Goal: Information Seeking & Learning: Learn about a topic

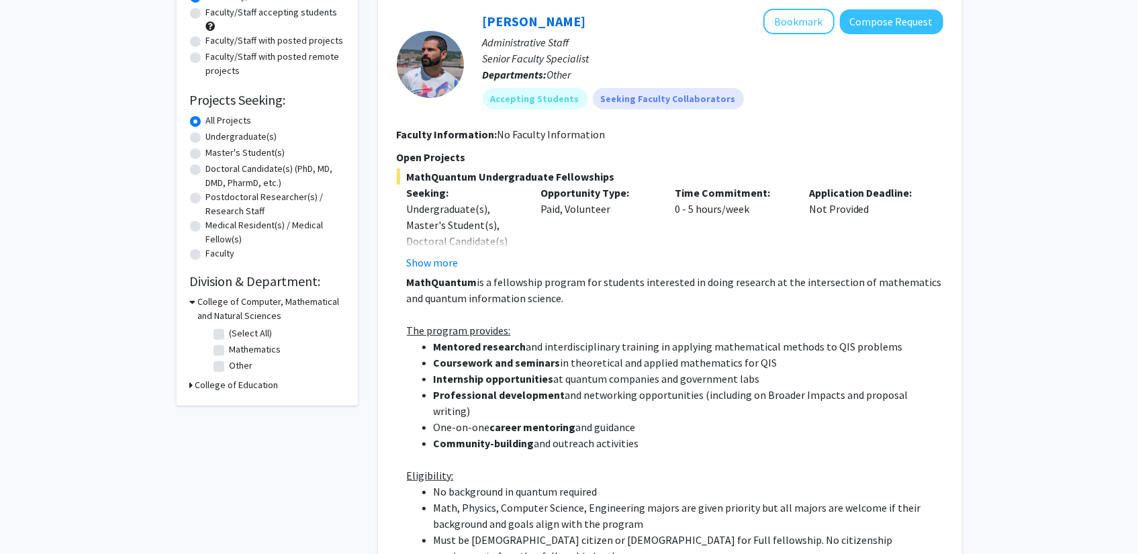
scroll to position [120, 0]
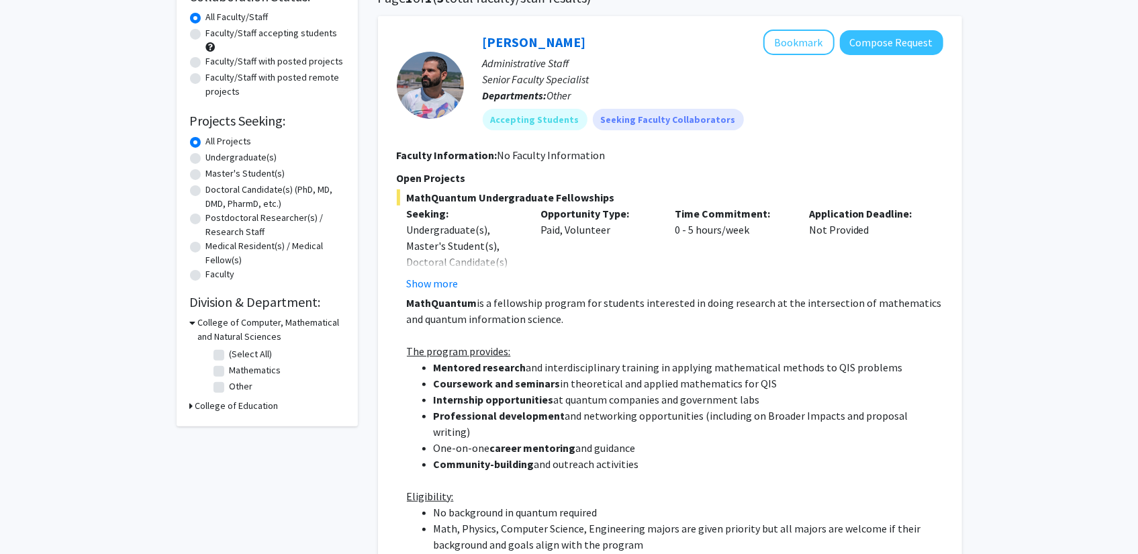
click at [454, 279] on button "Show more" at bounding box center [433, 283] width 52 height 16
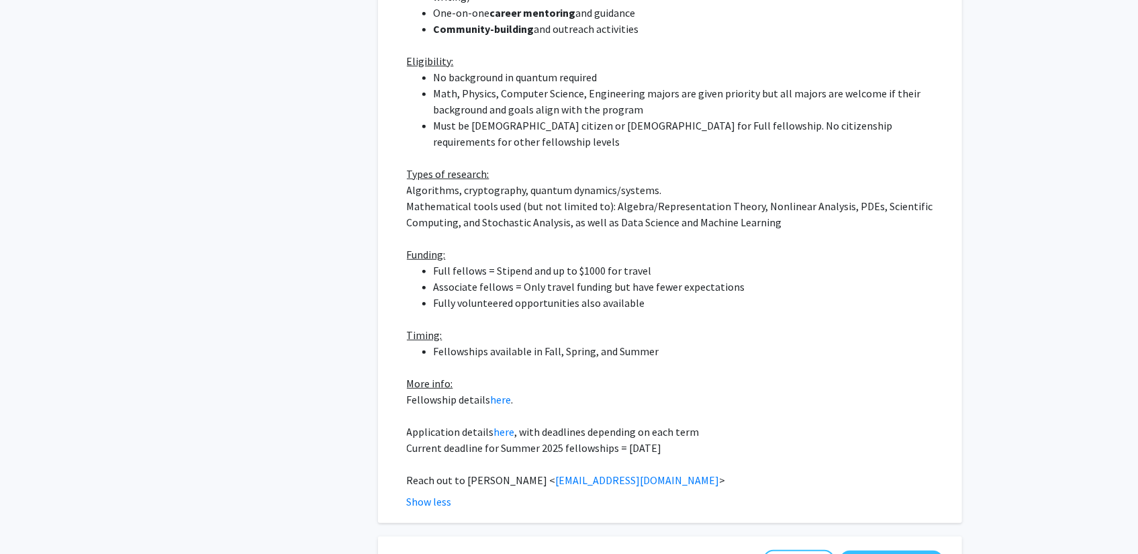
scroll to position [657, 0]
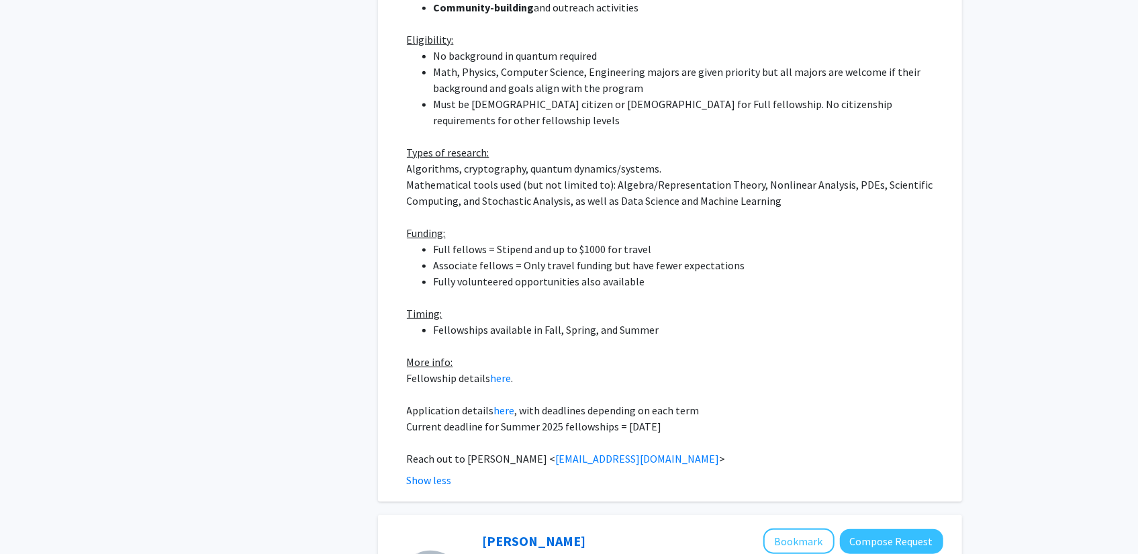
drag, startPoint x: 500, startPoint y: 375, endPoint x: 512, endPoint y: 383, distance: 15.1
click at [512, 402] on p "Application details here , with deadlines depending on each term" at bounding box center [675, 410] width 536 height 16
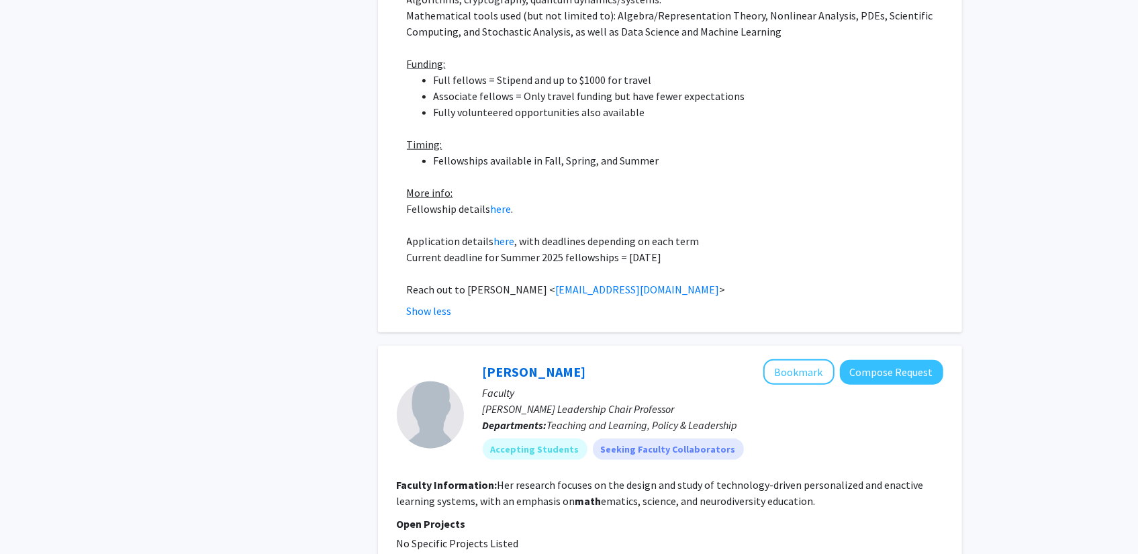
scroll to position [992, 0]
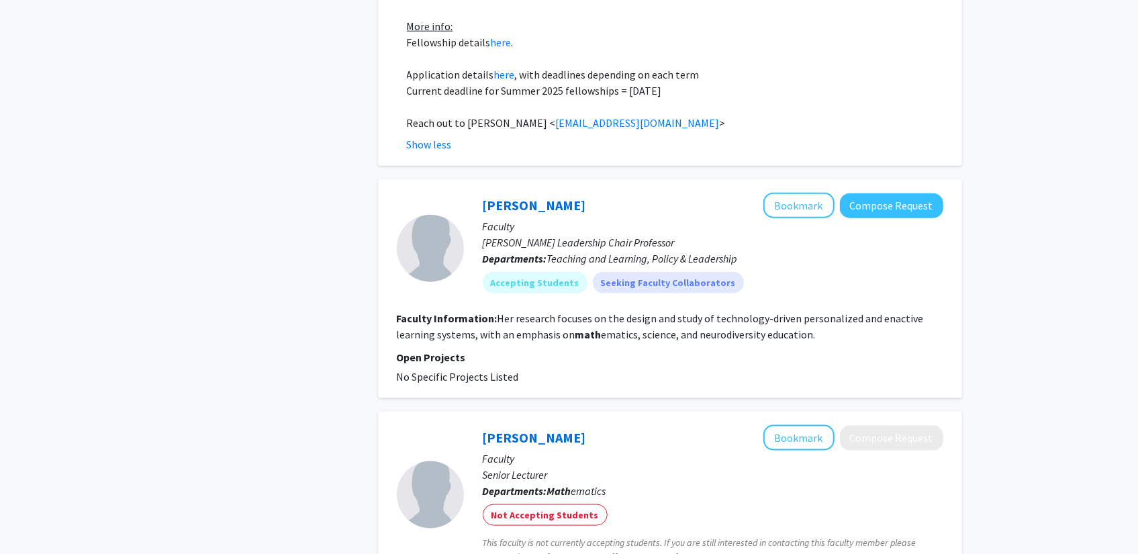
click at [577, 279] on fg-search-faculty "Fengfeng Ke Bookmark Compose Request Faculty Clark Leadership Chair Professor D…" at bounding box center [670, 289] width 547 height 192
click at [579, 312] on fg-read-more "Her research focuses on the design and study of technology-driven personalized …" at bounding box center [660, 327] width 527 height 30
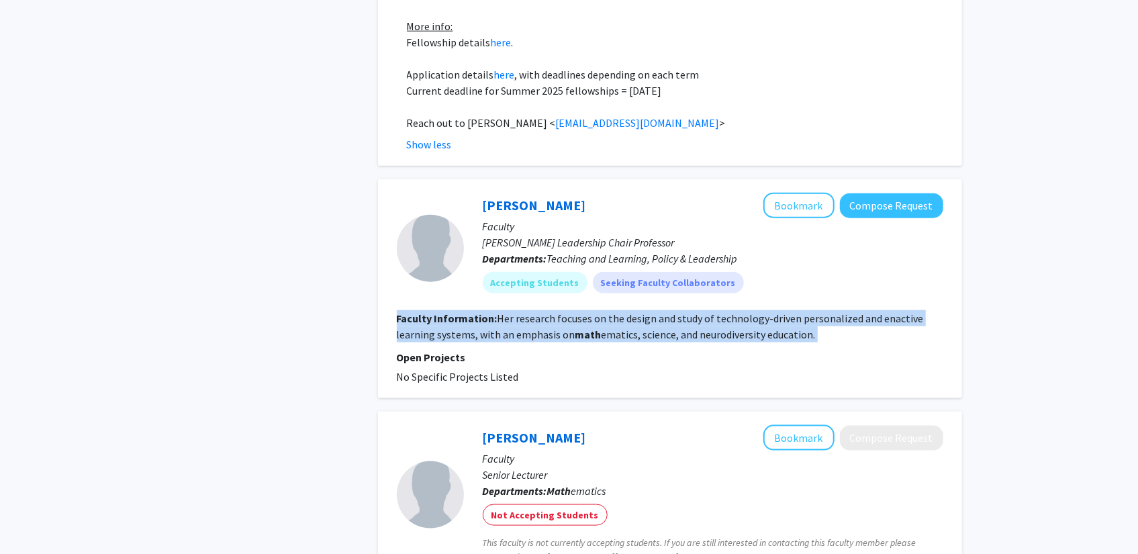
click at [579, 312] on fg-read-more "Her research focuses on the design and study of technology-driven personalized …" at bounding box center [660, 327] width 527 height 30
click at [577, 312] on fg-read-more "Her research focuses on the design and study of technology-driven personalized …" at bounding box center [660, 327] width 527 height 30
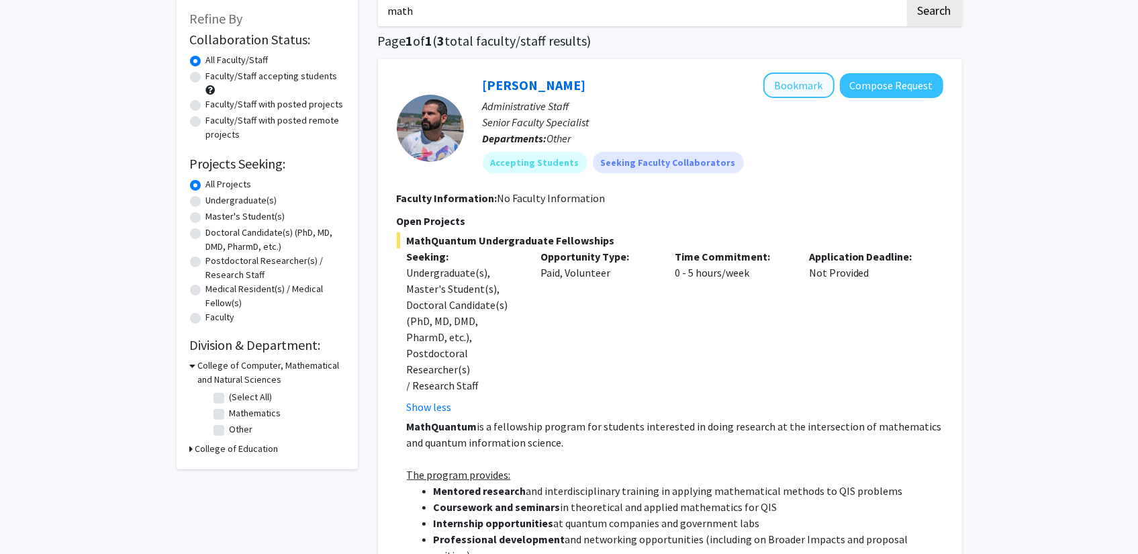
scroll to position [0, 0]
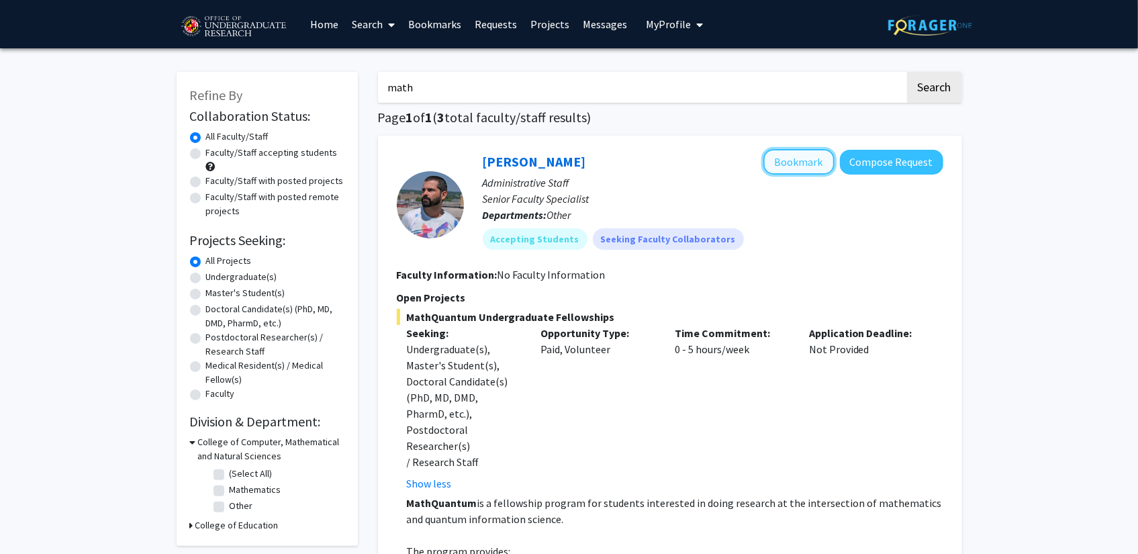
click at [816, 162] on button "Bookmark" at bounding box center [798, 162] width 71 height 26
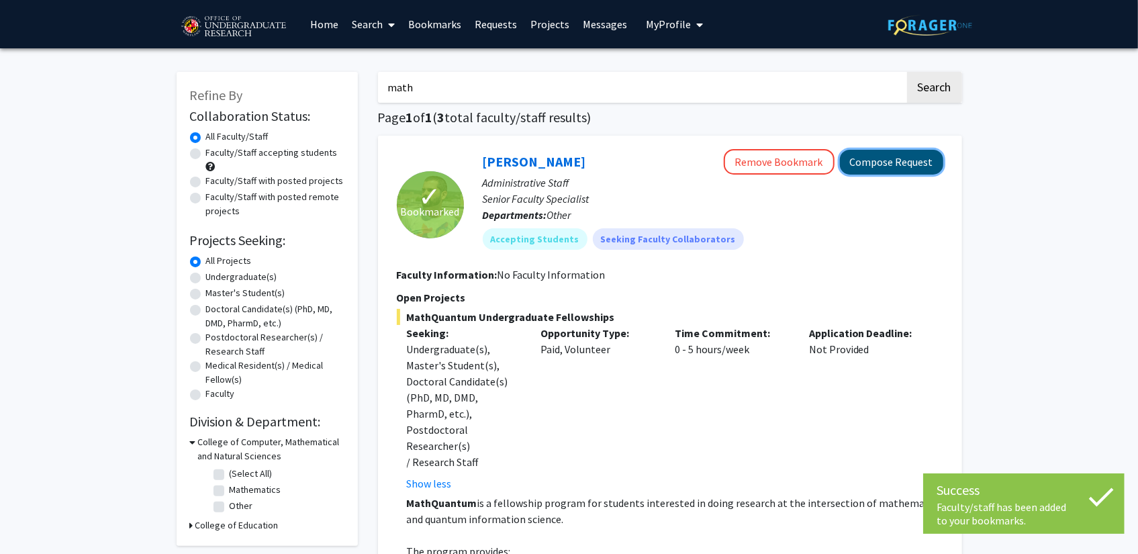
click at [896, 160] on button "Compose Request" at bounding box center [891, 162] width 103 height 25
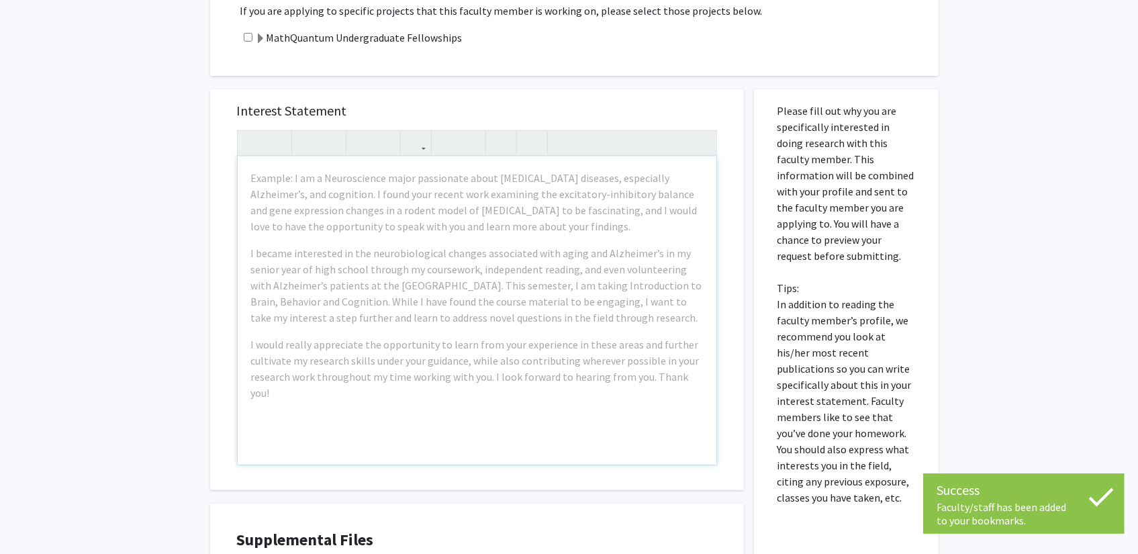
scroll to position [280, 0]
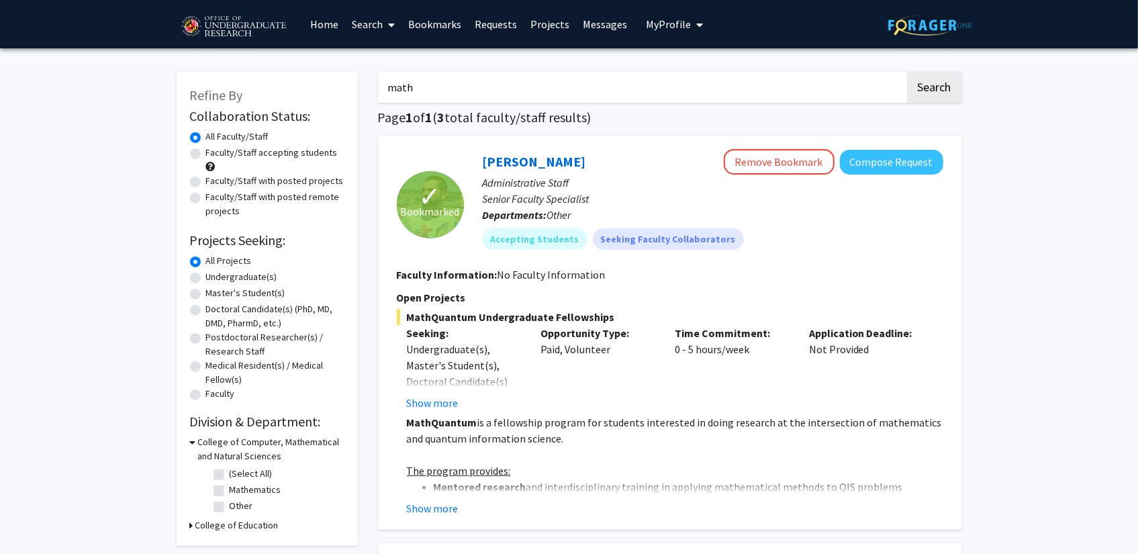
click at [549, 14] on link "Projects" at bounding box center [550, 24] width 52 height 47
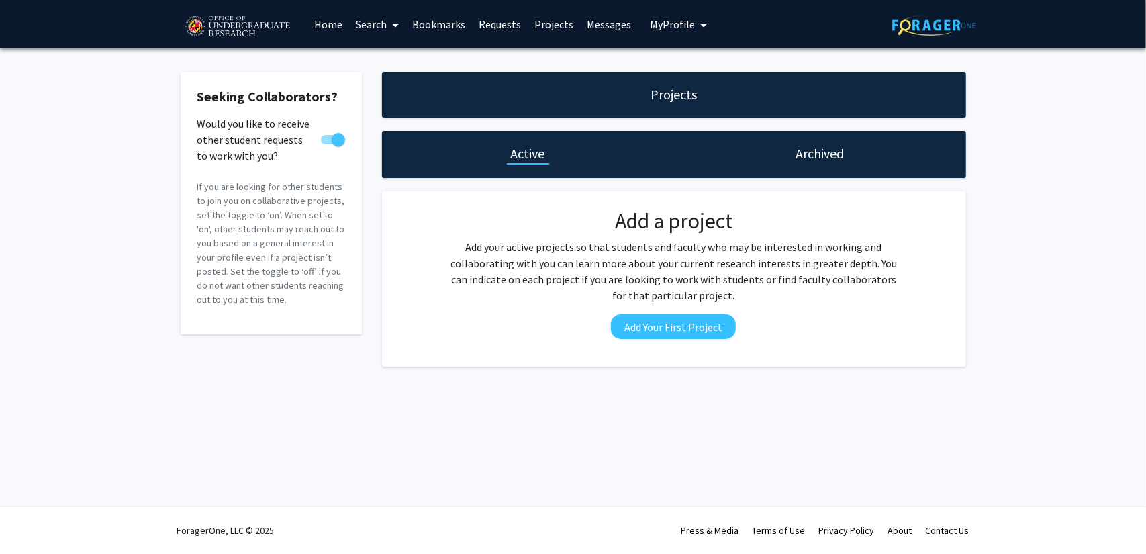
click at [332, 24] on link "Home" at bounding box center [328, 24] width 42 height 47
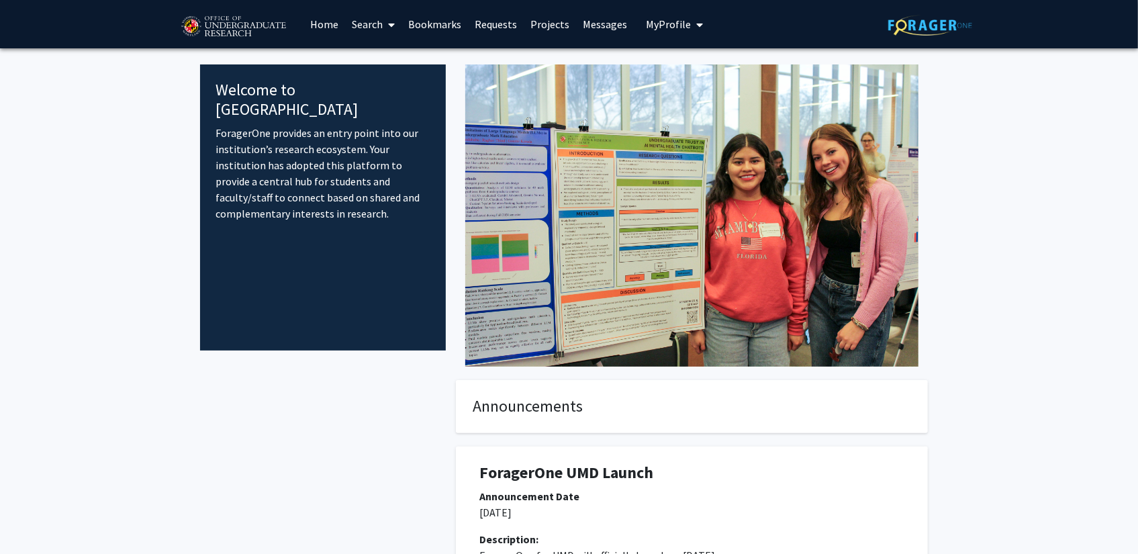
click at [361, 24] on link "Search" at bounding box center [373, 24] width 56 height 47
click at [383, 70] on span "Faculty/Staff" at bounding box center [394, 61] width 99 height 27
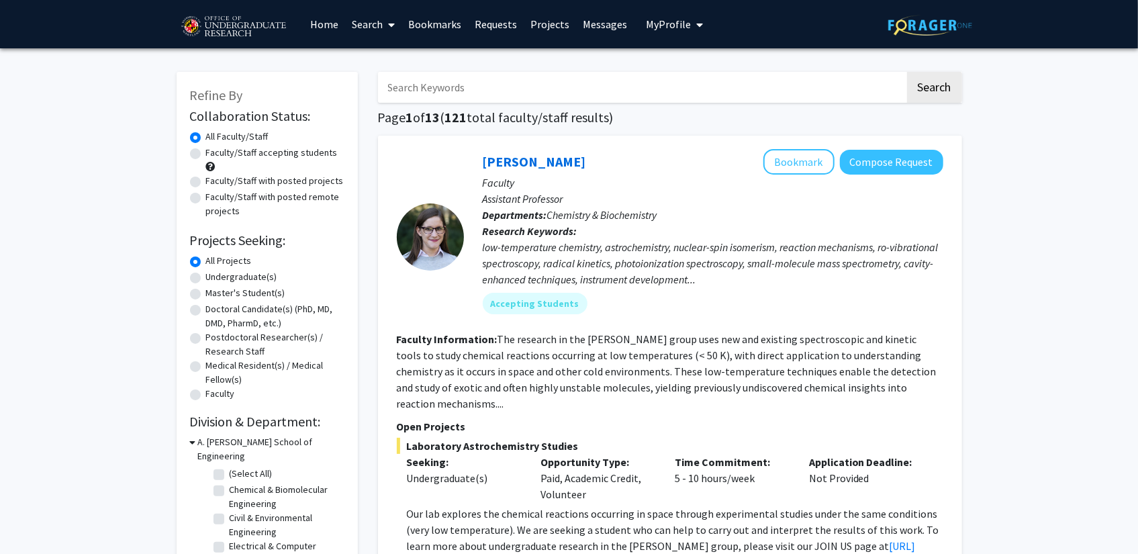
click at [206, 281] on label "Undergraduate(s)" at bounding box center [241, 277] width 71 height 14
click at [206, 279] on input "Undergraduate(s)" at bounding box center [210, 274] width 9 height 9
radio input "true"
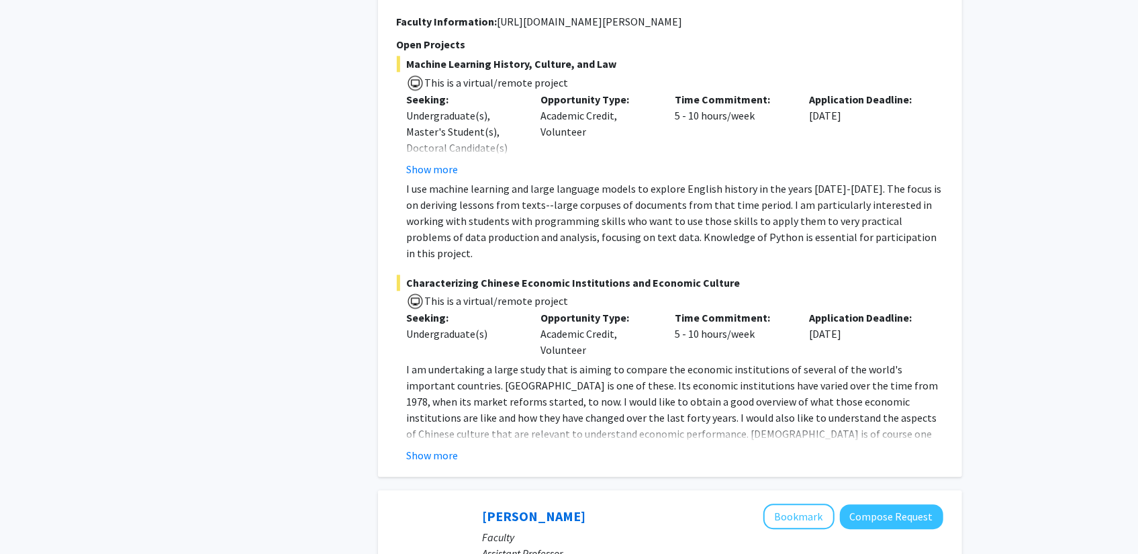
scroll to position [5572, 0]
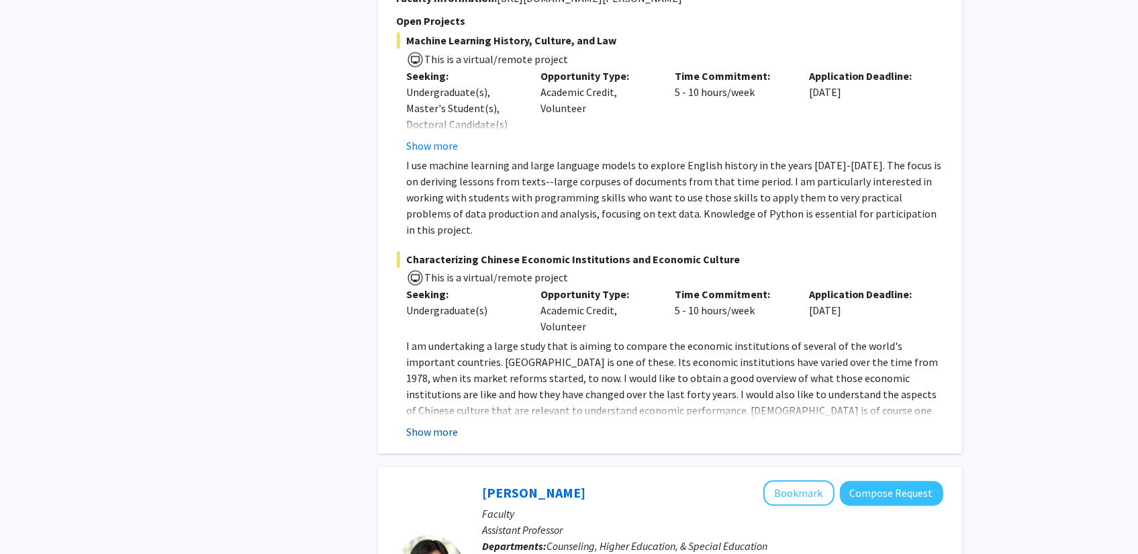
click at [430, 424] on button "Show more" at bounding box center [433, 432] width 52 height 16
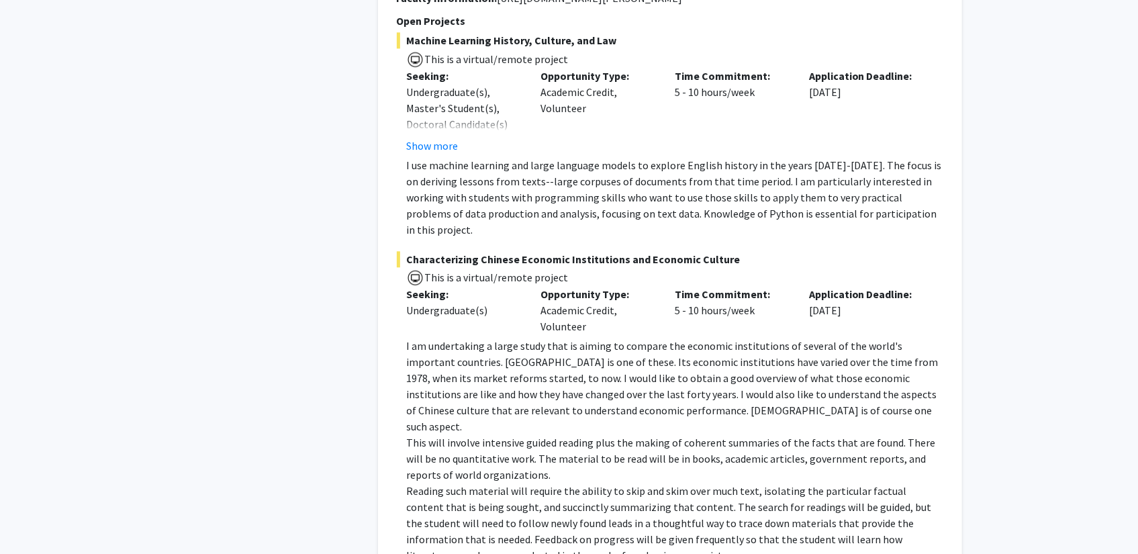
click at [526, 434] on p "This will involve intensive guided reading plus the making of coherent summarie…" at bounding box center [675, 458] width 536 height 48
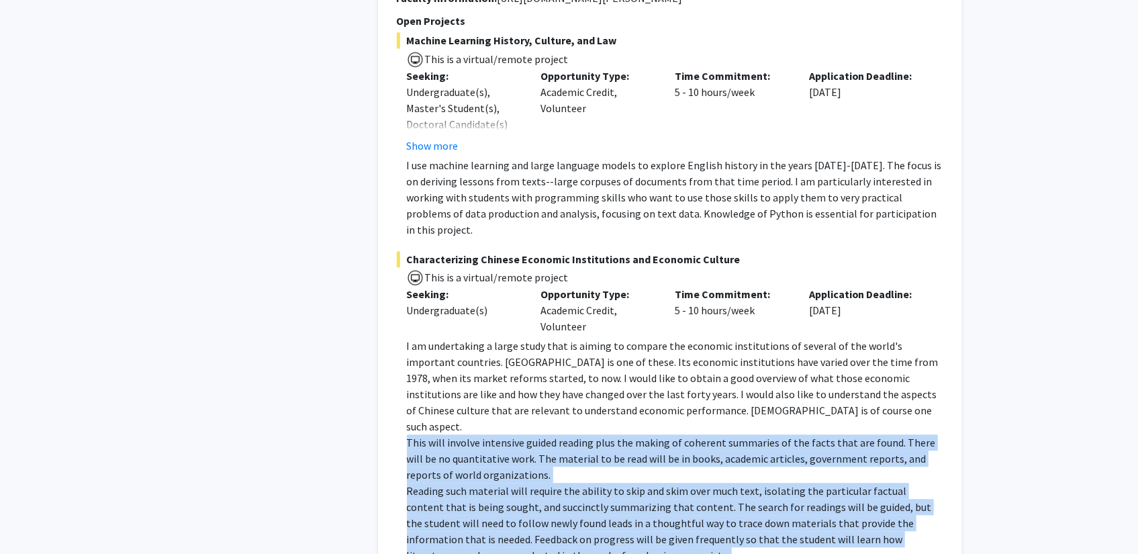
drag, startPoint x: 526, startPoint y: 344, endPoint x: 510, endPoint y: 412, distance: 70.2
click at [510, 412] on div "I am undertaking a large study that is aiming to compare the economic instituti…" at bounding box center [675, 459] width 536 height 242
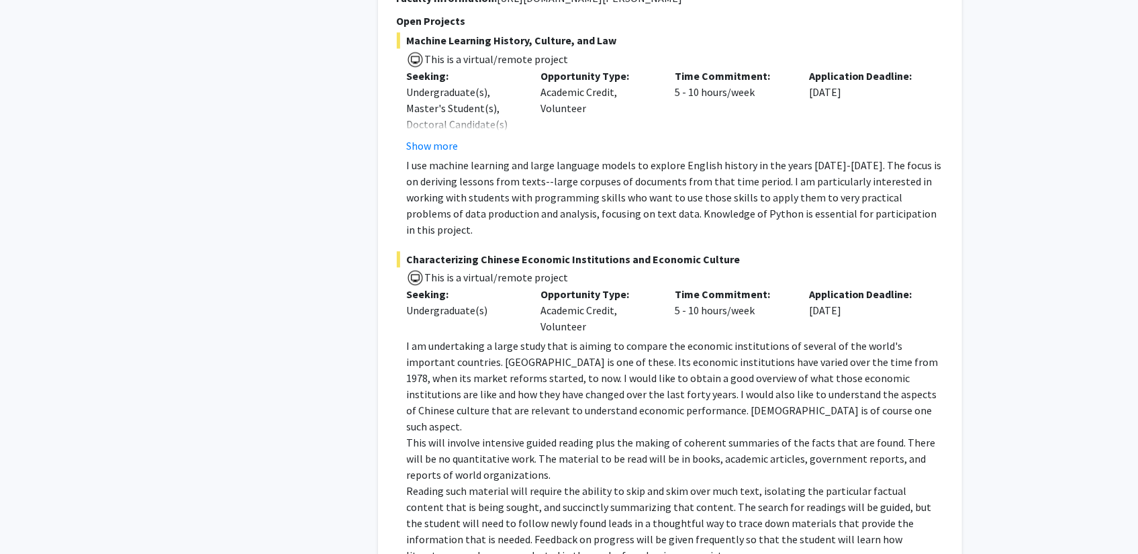
click at [587, 157] on p "I use machine learning and large language models to explore English history in …" at bounding box center [675, 197] width 536 height 81
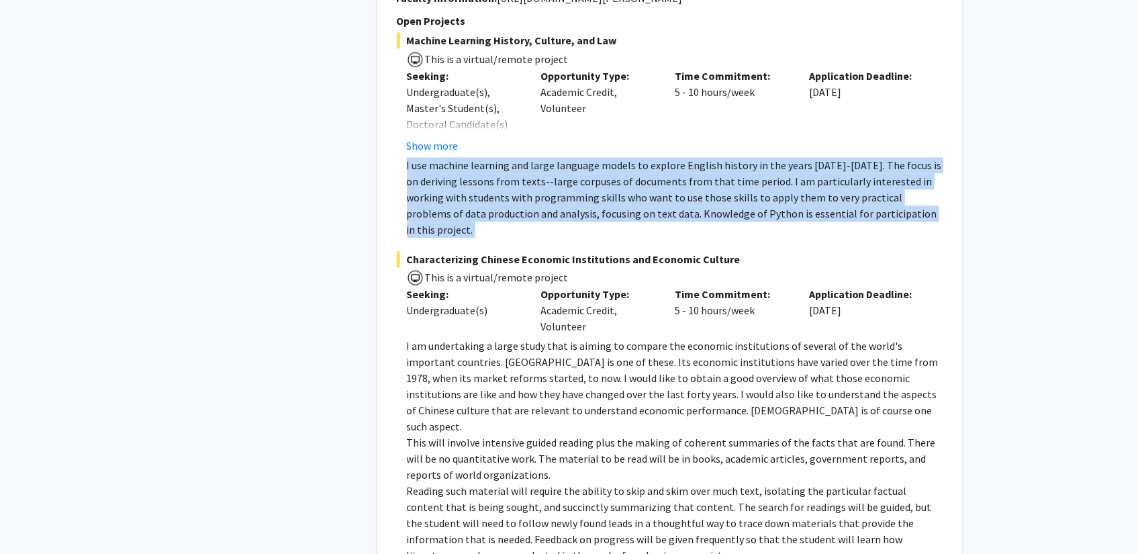
click at [587, 157] on p "I use machine learning and large language models to explore English history in …" at bounding box center [675, 197] width 536 height 81
click at [581, 157] on p "I use machine learning and large language models to explore English history in …" at bounding box center [675, 197] width 536 height 81
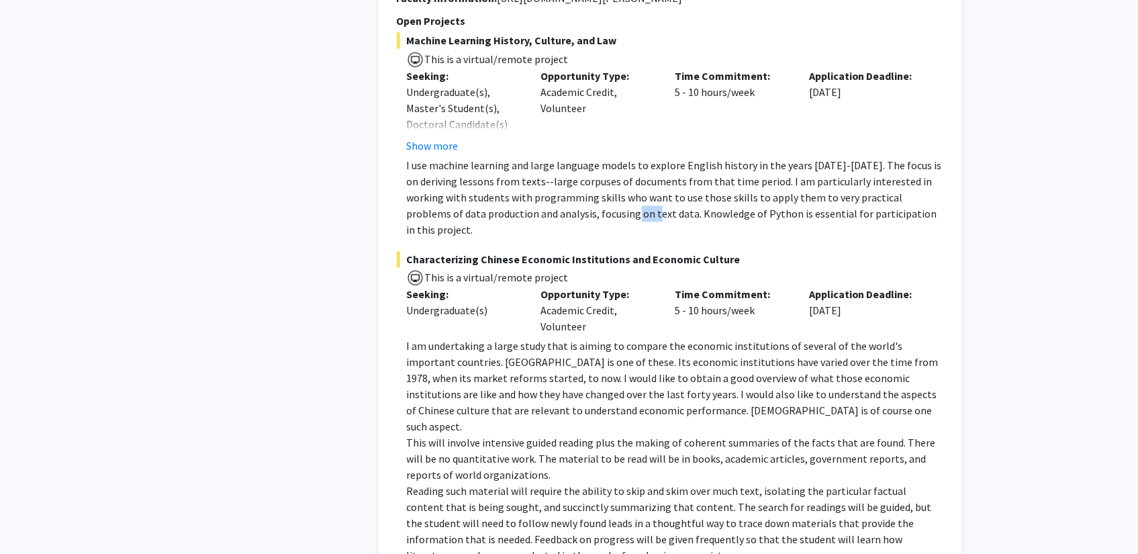
click at [581, 157] on p "I use machine learning and large language models to explore English history in …" at bounding box center [675, 197] width 536 height 81
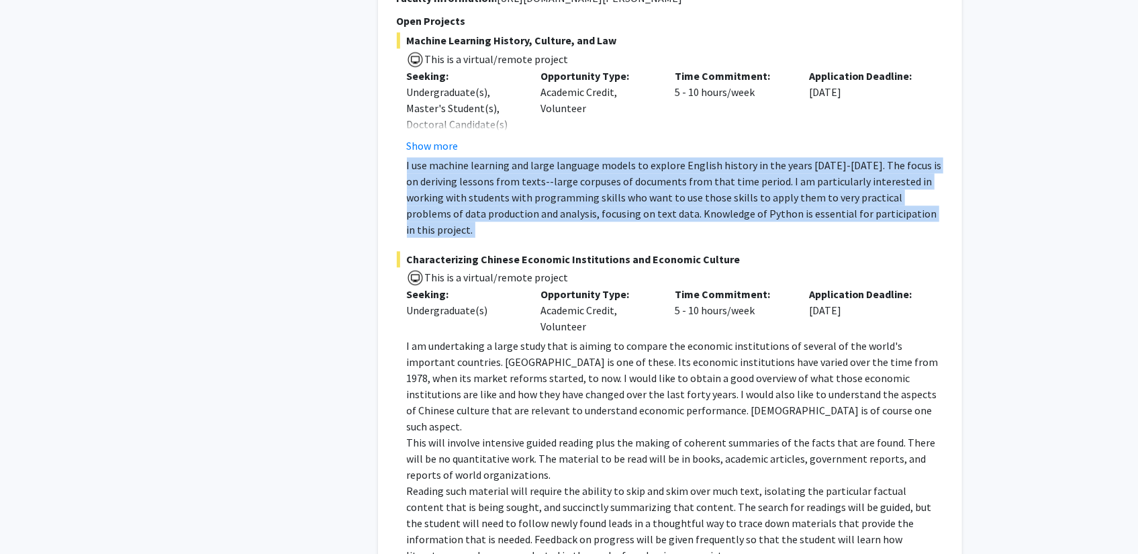
click at [580, 157] on p "I use machine learning and large language models to explore English history in …" at bounding box center [675, 197] width 536 height 81
click at [465, 157] on p "I use machine learning and large language models to explore English history in …" at bounding box center [675, 197] width 536 height 81
drag, startPoint x: 465, startPoint y: 97, endPoint x: 610, endPoint y: 167, distance: 160.3
click at [609, 171] on fg-project-list "Machine Learning History, Culture, and Law This is a virtual/remote project See…" at bounding box center [670, 316] width 547 height 569
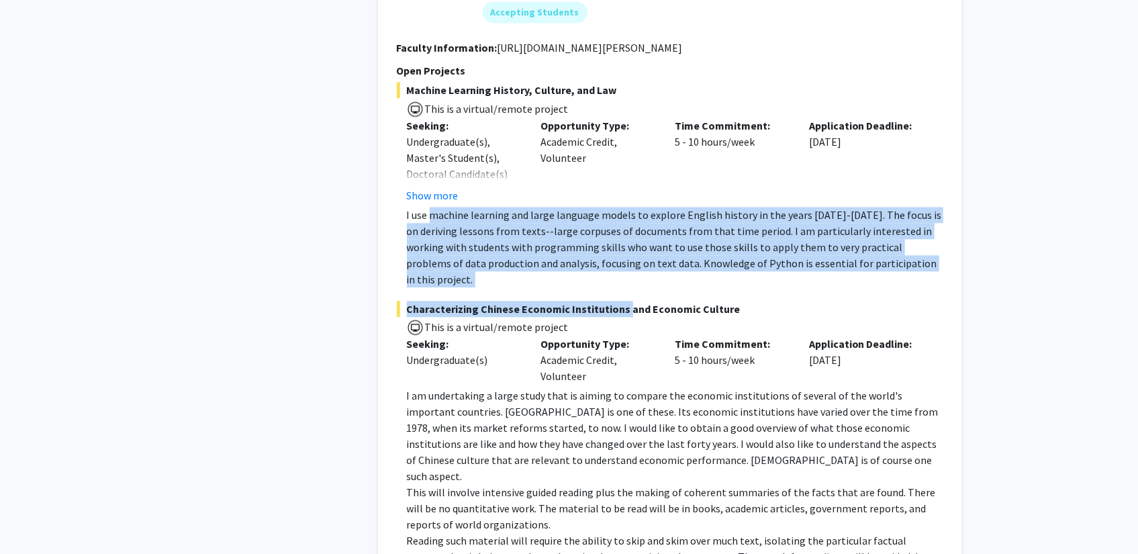
scroll to position [5505, 0]
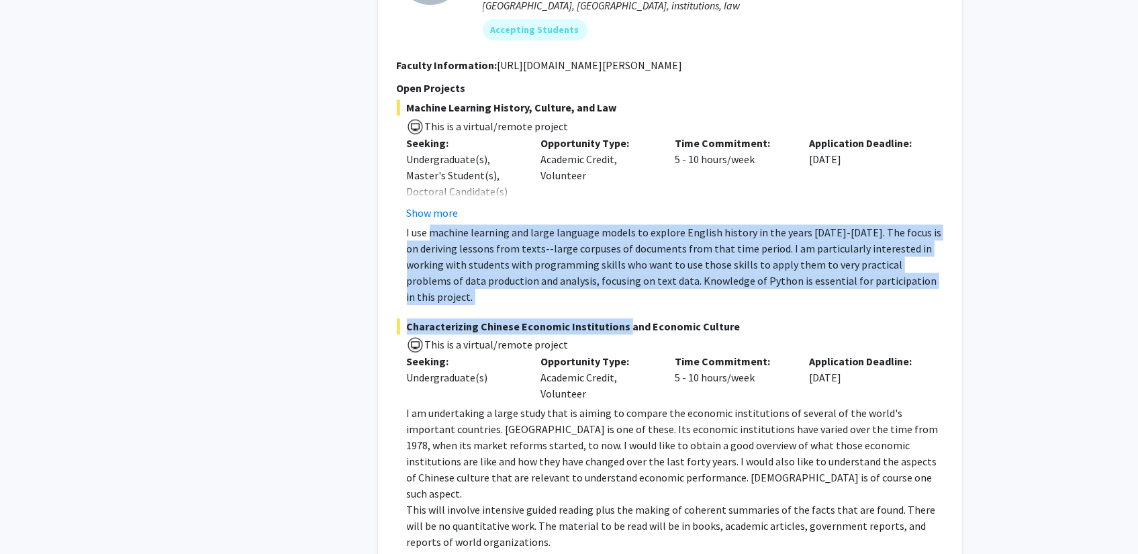
click at [599, 224] on p "I use machine learning and large language models to explore English history in …" at bounding box center [675, 264] width 536 height 81
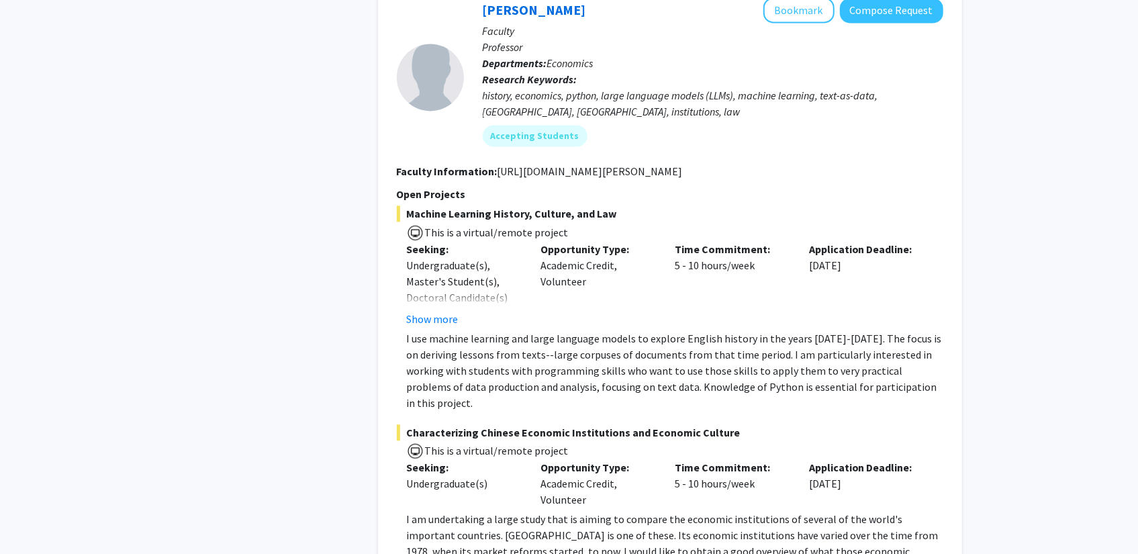
scroll to position [5371, 0]
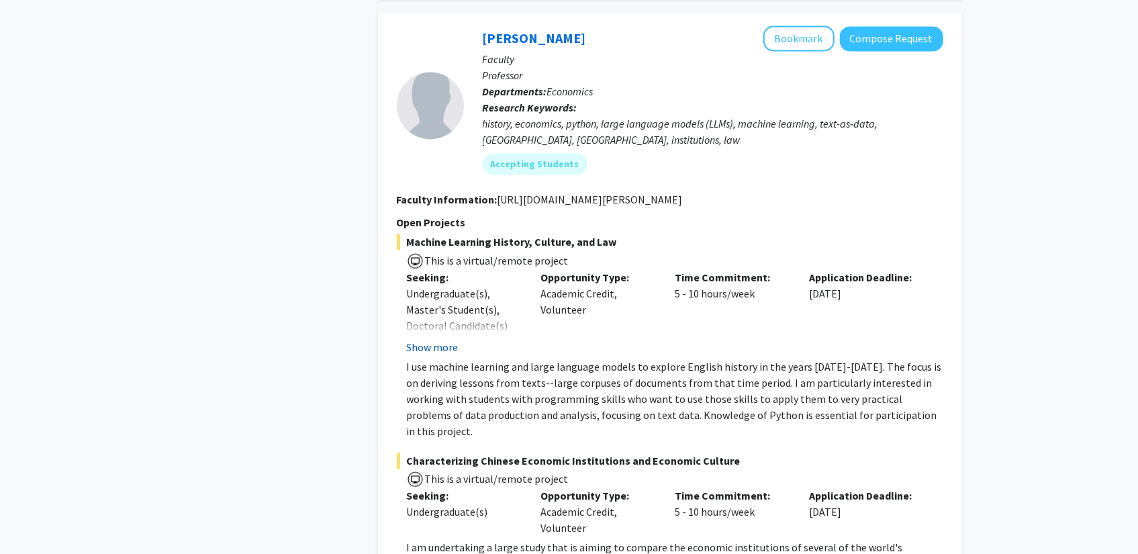
click at [448, 339] on button "Show more" at bounding box center [433, 347] width 52 height 16
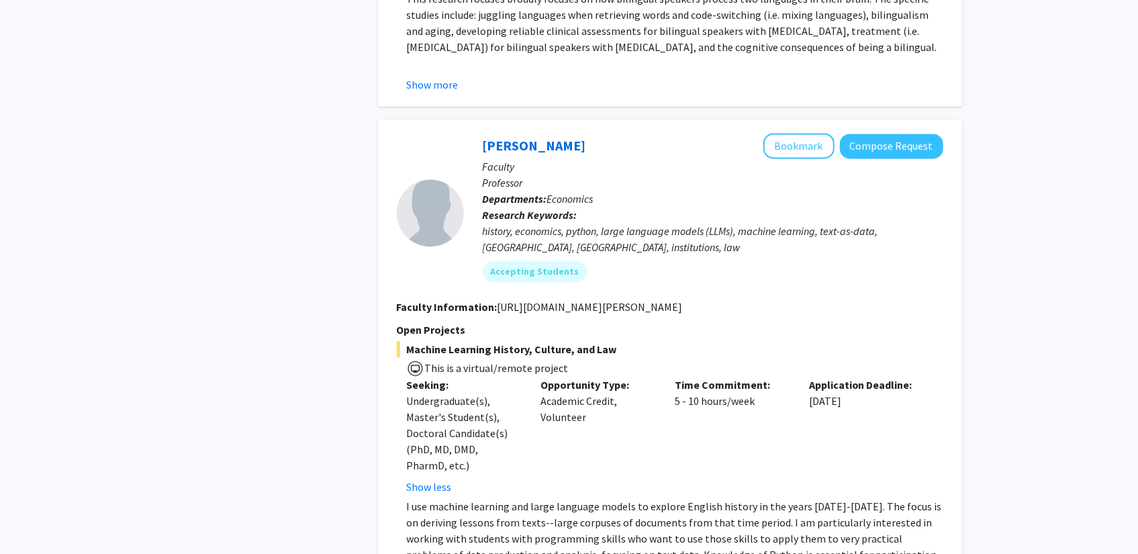
scroll to position [5237, 0]
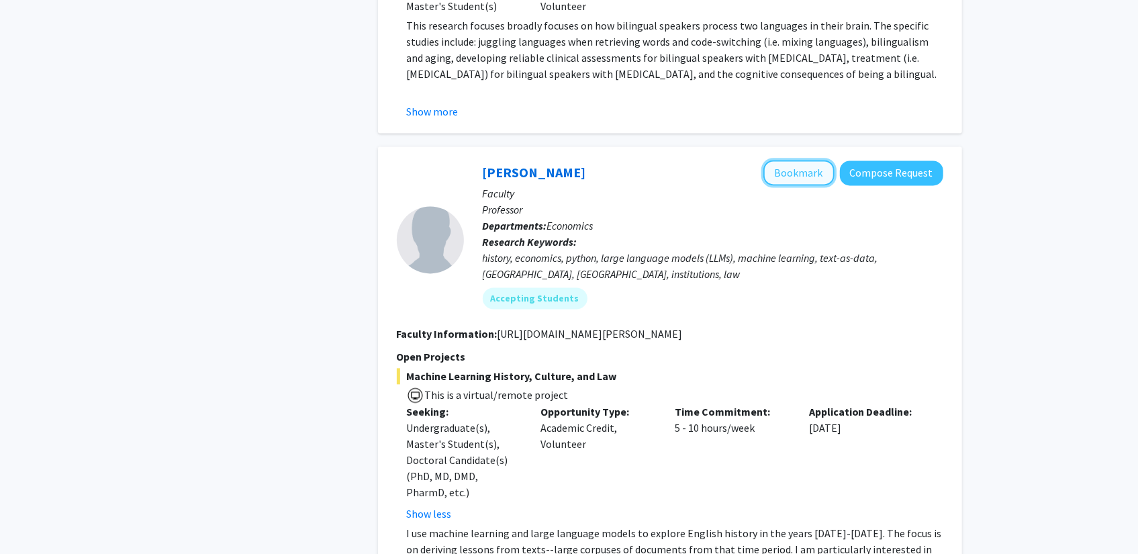
click at [797, 160] on button "Bookmark" at bounding box center [798, 173] width 71 height 26
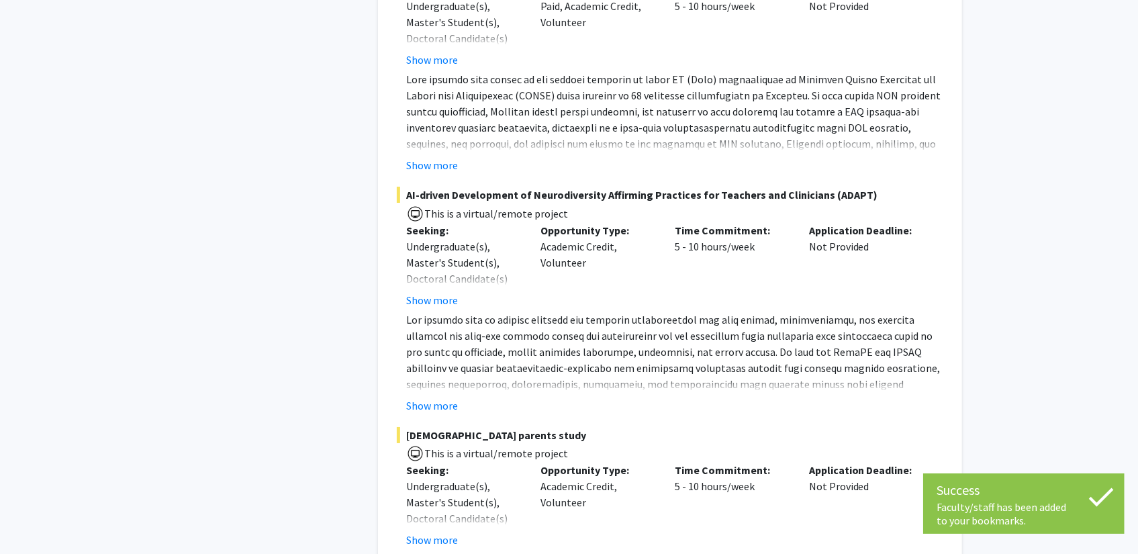
scroll to position [6728, 0]
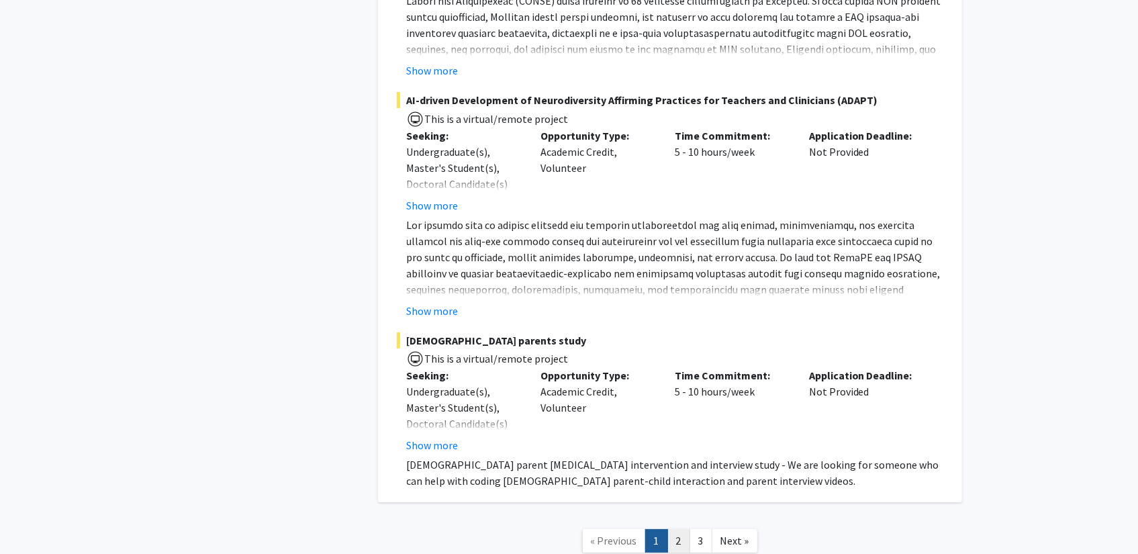
click at [683, 529] on link "2" at bounding box center [678, 540] width 23 height 23
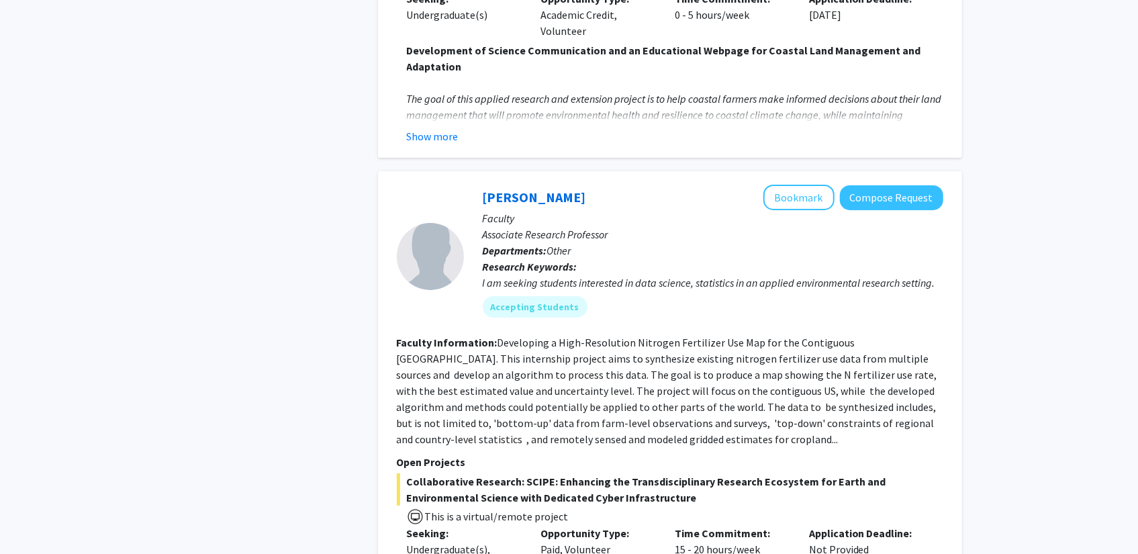
scroll to position [3424, 0]
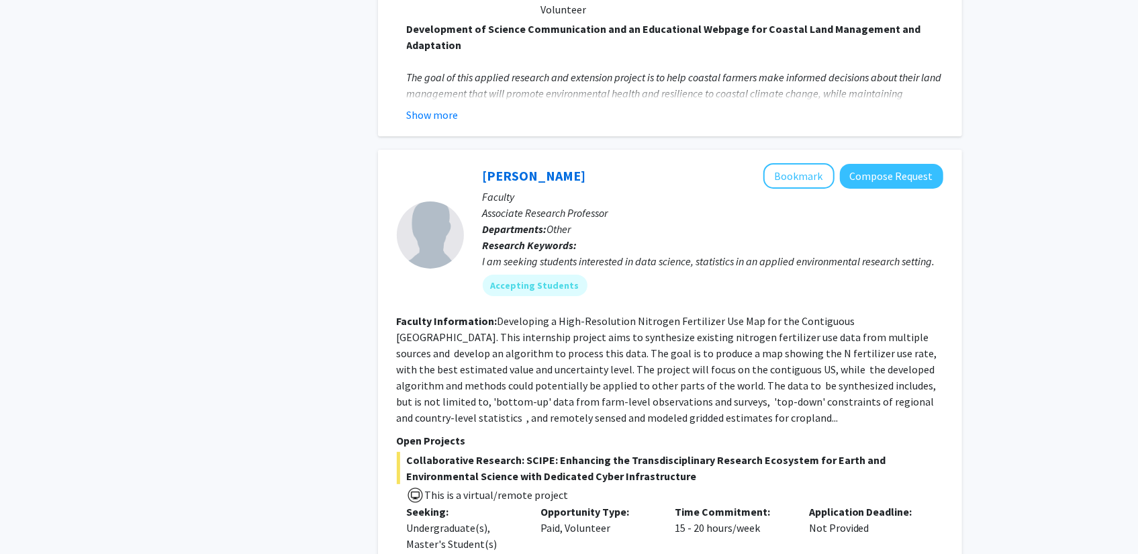
click at [514, 314] on fg-read-more "Developing a High-Resolution Nitrogen Fertilizer Use Map for the Contiguous Uni…" at bounding box center [668, 369] width 542 height 110
click at [516, 314] on fg-read-more "Developing a High-Resolution Nitrogen Fertilizer Use Map for the Contiguous Uni…" at bounding box center [668, 369] width 542 height 110
click at [510, 314] on fg-read-more "Developing a High-Resolution Nitrogen Fertilizer Use Map for the Contiguous Uni…" at bounding box center [668, 369] width 542 height 110
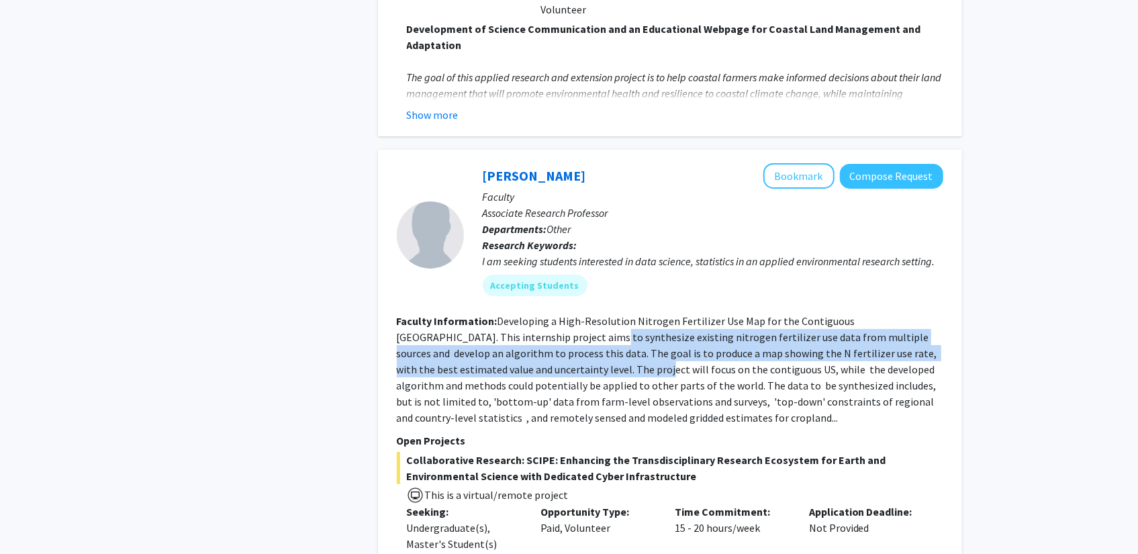
drag, startPoint x: 510, startPoint y: 289, endPoint x: 509, endPoint y: 321, distance: 32.2
click at [509, 321] on fg-read-more "Developing a High-Resolution Nitrogen Fertilizer Use Map for the Contiguous Uni…" at bounding box center [668, 369] width 542 height 110
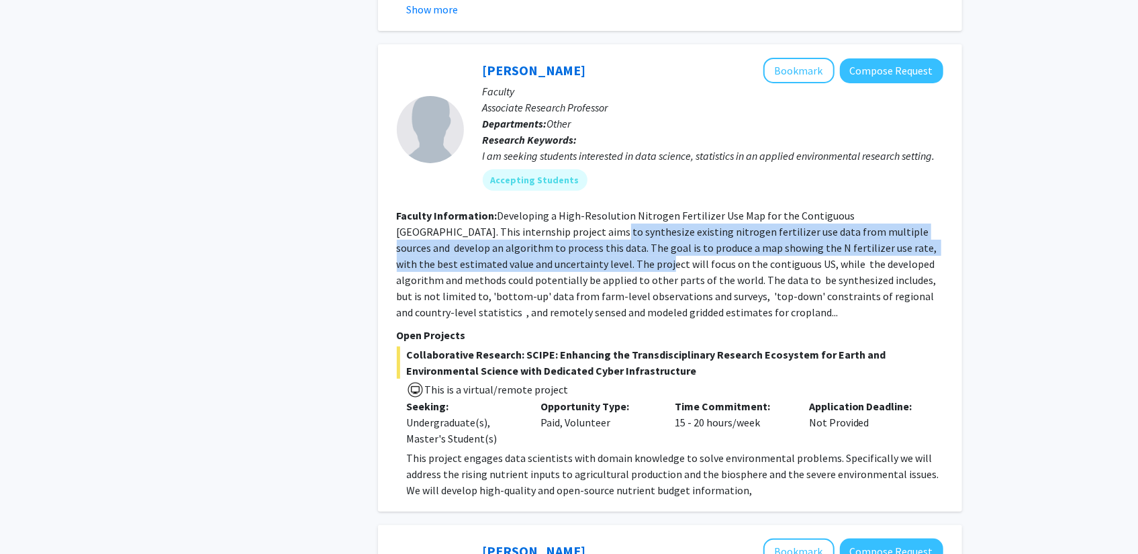
scroll to position [3625, 0]
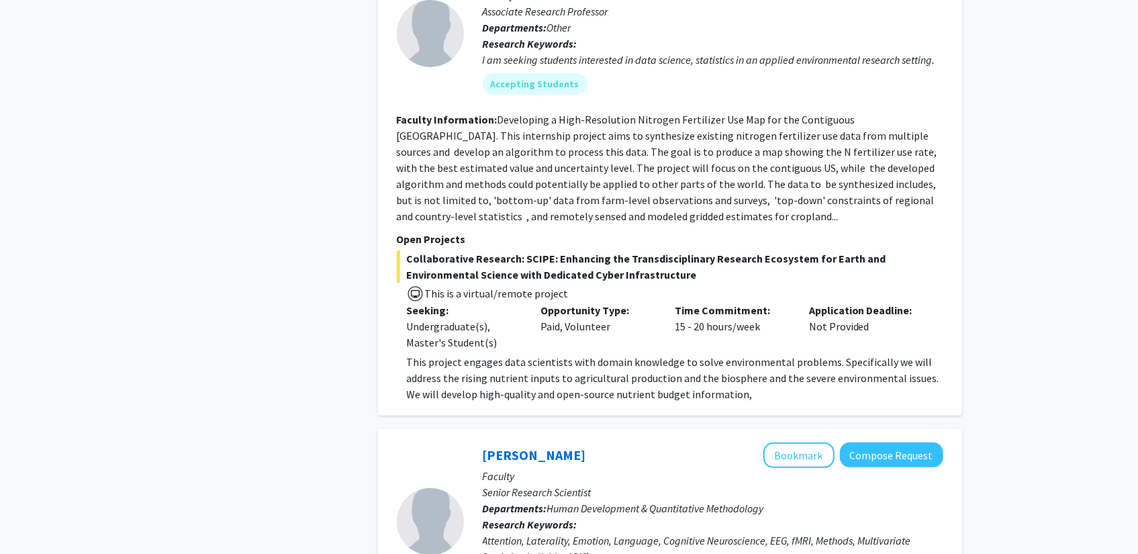
click at [411, 354] on p "This project engages data scientists with domain knowledge to solve environment…" at bounding box center [675, 378] width 536 height 48
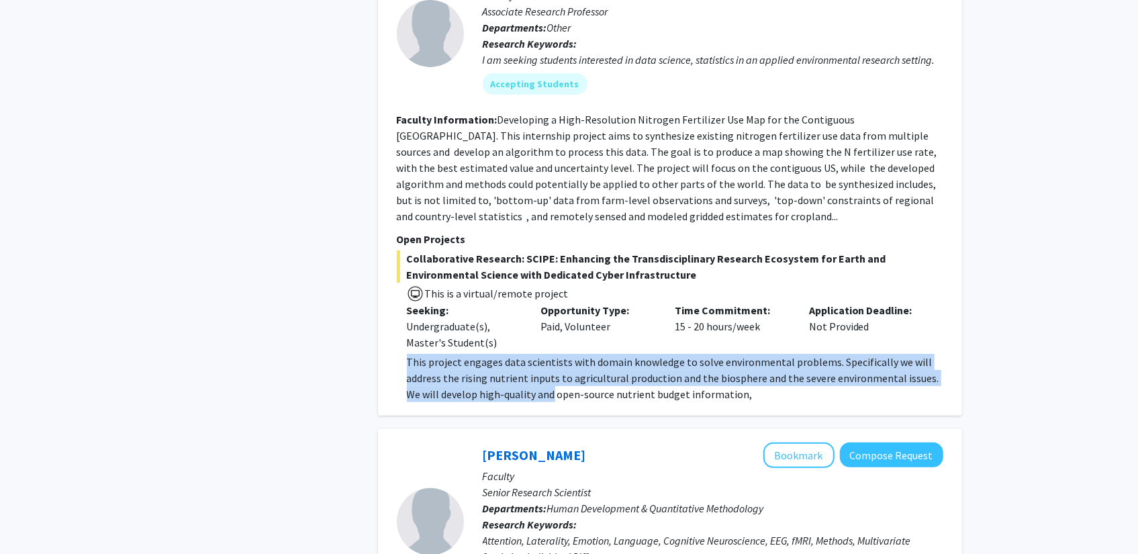
drag, startPoint x: 411, startPoint y: 312, endPoint x: 524, endPoint y: 346, distance: 117.7
click at [524, 354] on p "This project engages data scientists with domain knowledge to solve environment…" at bounding box center [675, 378] width 536 height 48
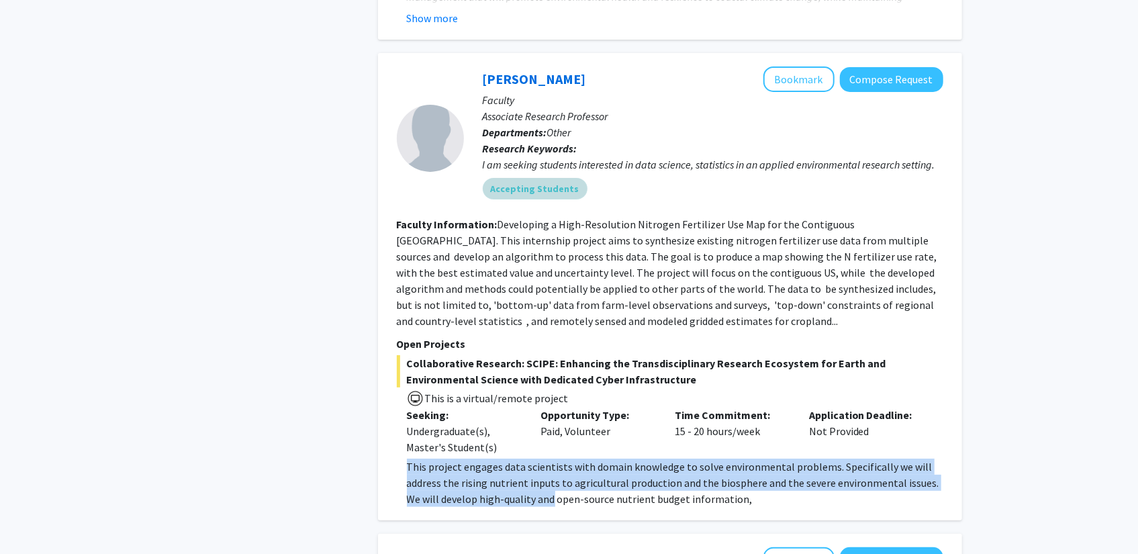
scroll to position [3491, 0]
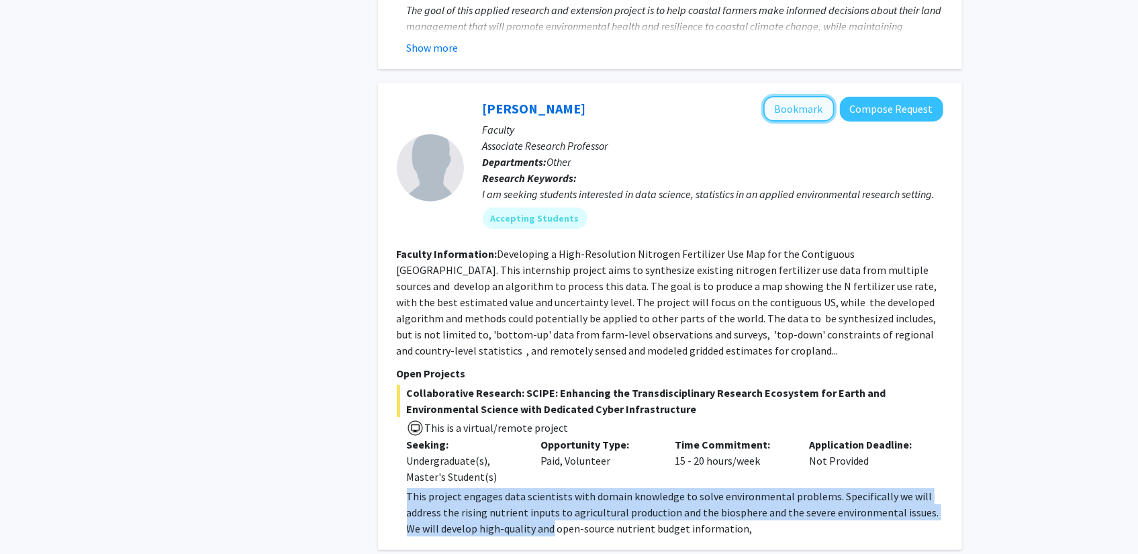
click at [802, 96] on button "Bookmark" at bounding box center [798, 109] width 71 height 26
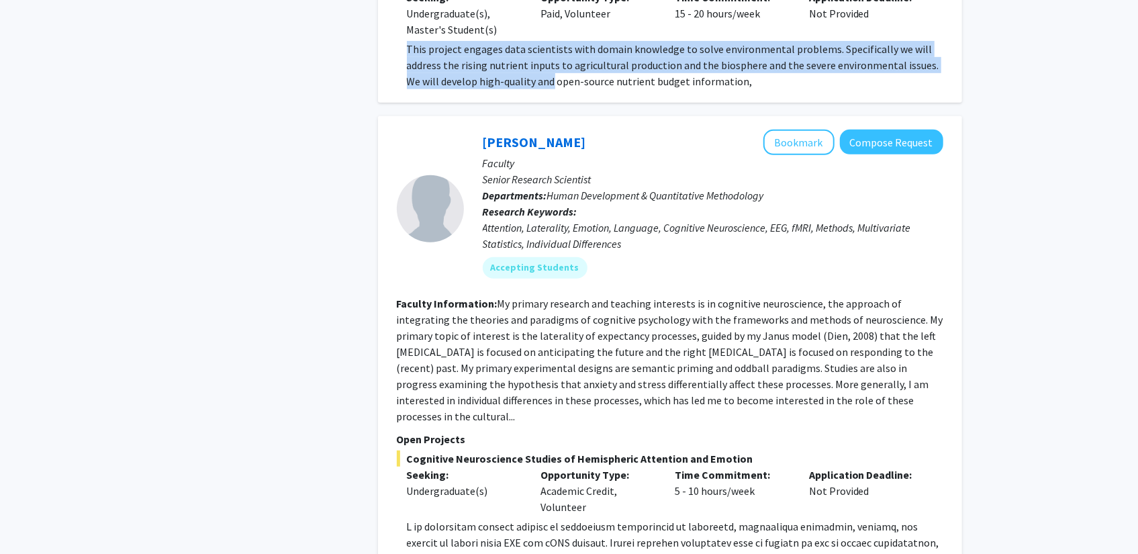
scroll to position [3961, 0]
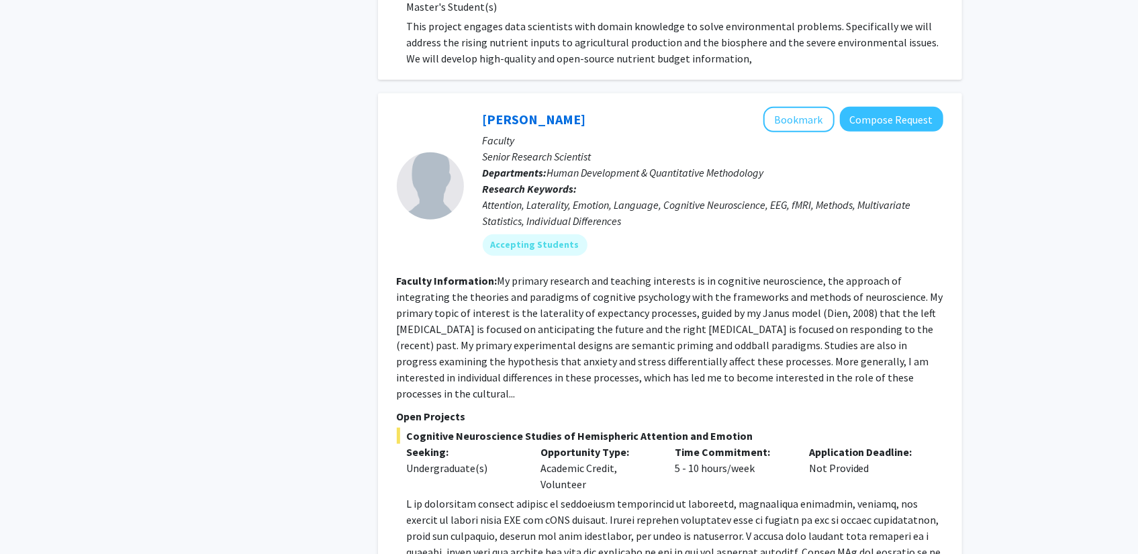
click at [638, 166] on span "Human Development & Quantitative Methodology" at bounding box center [655, 172] width 217 height 13
click at [495, 273] on section "Faculty Information: My primary research and teaching interests is in cognitive…" at bounding box center [670, 337] width 547 height 129
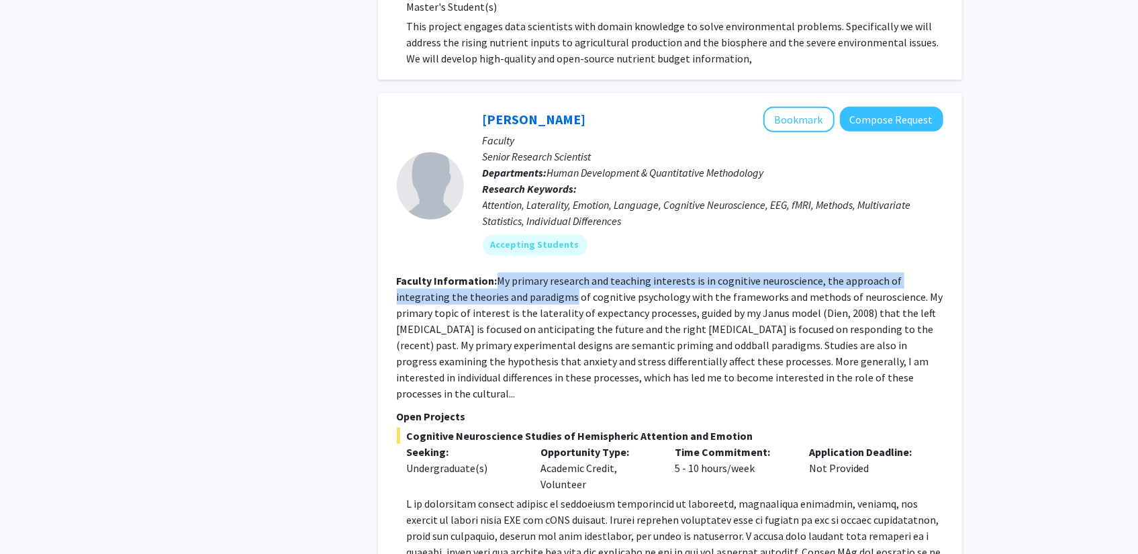
click at [496, 273] on section "Faculty Information: My primary research and teaching interests is in cognitive…" at bounding box center [670, 337] width 547 height 129
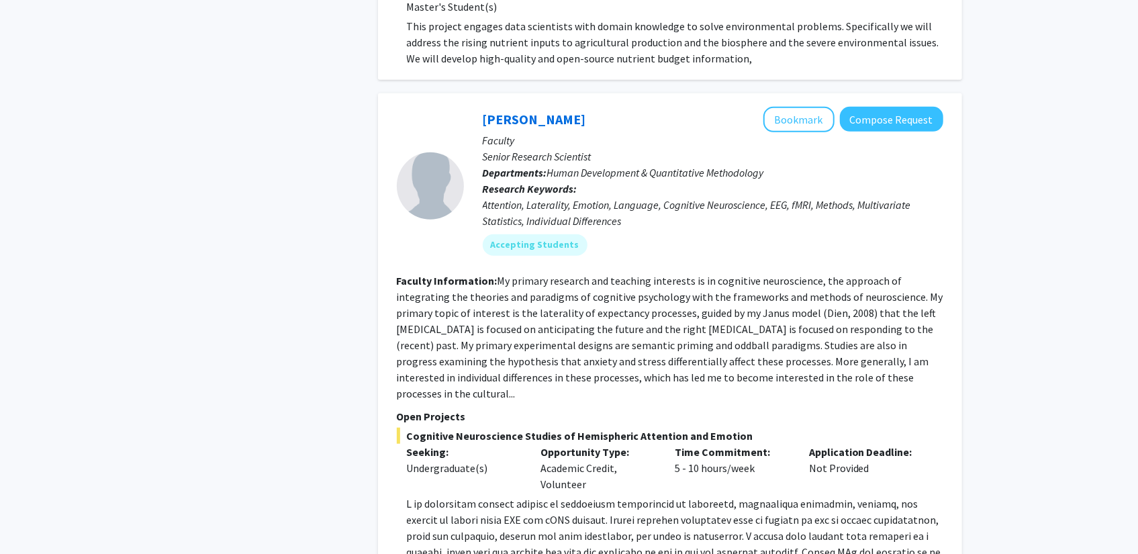
click at [505, 274] on fg-read-more "My primary research and teaching interests is in cognitive neuroscience, the ap…" at bounding box center [670, 337] width 547 height 126
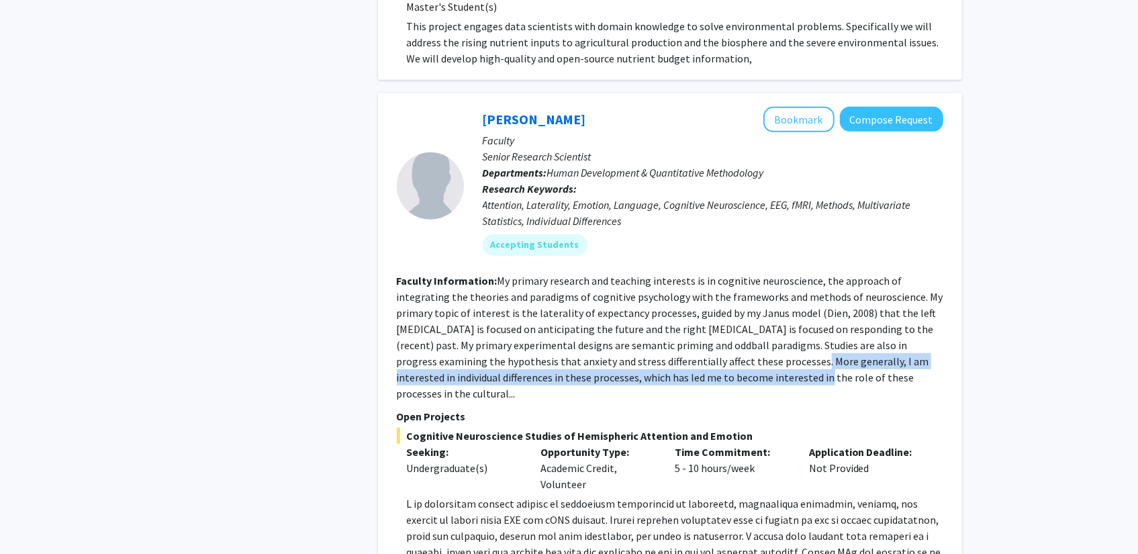
click at [687, 328] on section "Faculty Information: My primary research and teaching interests is in cognitive…" at bounding box center [670, 337] width 547 height 129
click at [687, 328] on fg-read-more "My primary research and teaching interests is in cognitive neuroscience, the ap…" at bounding box center [670, 337] width 547 height 126
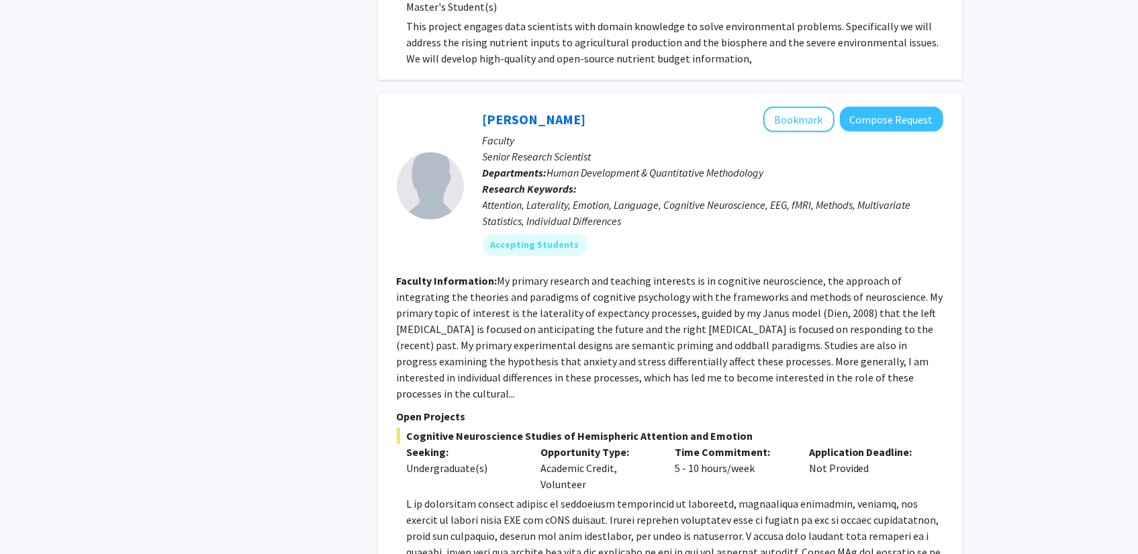
click at [690, 322] on fg-read-more "My primary research and teaching interests is in cognitive neuroscience, the ap…" at bounding box center [670, 337] width 547 height 126
click at [689, 324] on fg-read-more "My primary research and teaching interests is in cognitive neuroscience, the ap…" at bounding box center [670, 337] width 547 height 126
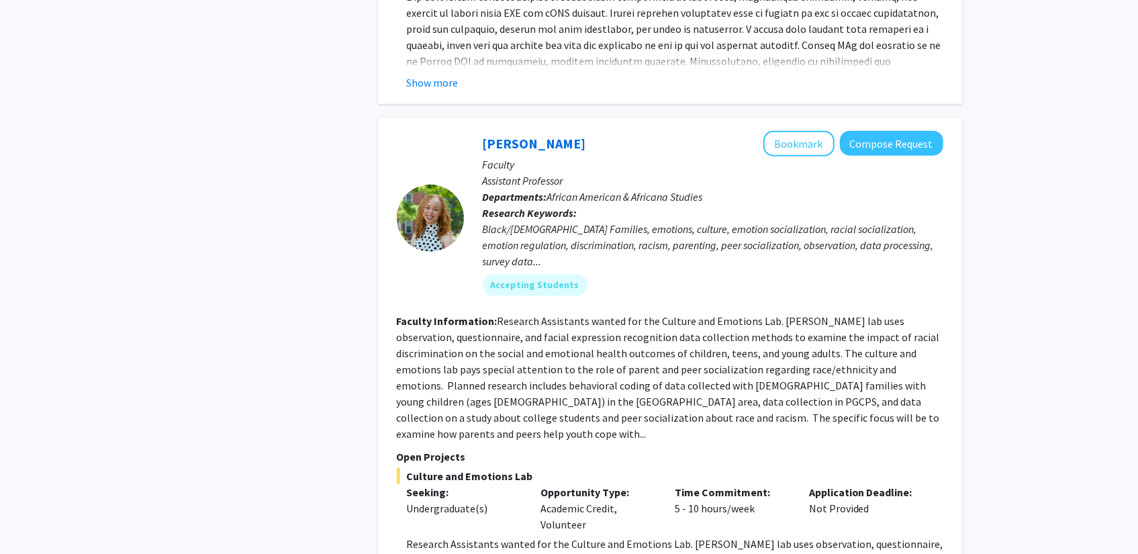
scroll to position [4498, 0]
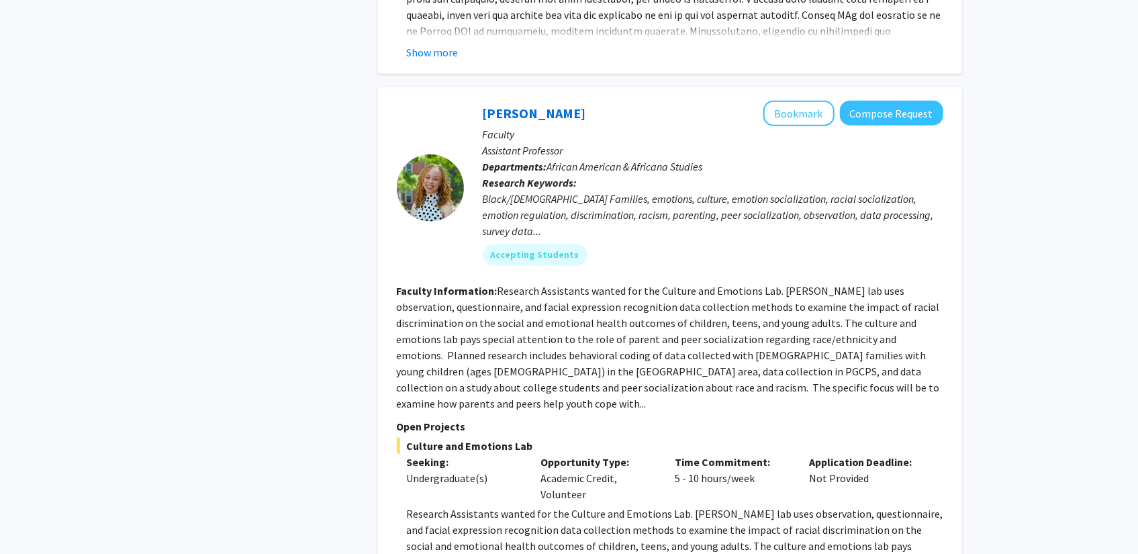
click at [680, 191] on div "Black/African American Families, emotions, culture, emotion socialization, raci…" at bounding box center [713, 215] width 461 height 48
click at [681, 191] on div "Black/African American Families, emotions, culture, emotion socialization, raci…" at bounding box center [713, 215] width 461 height 48
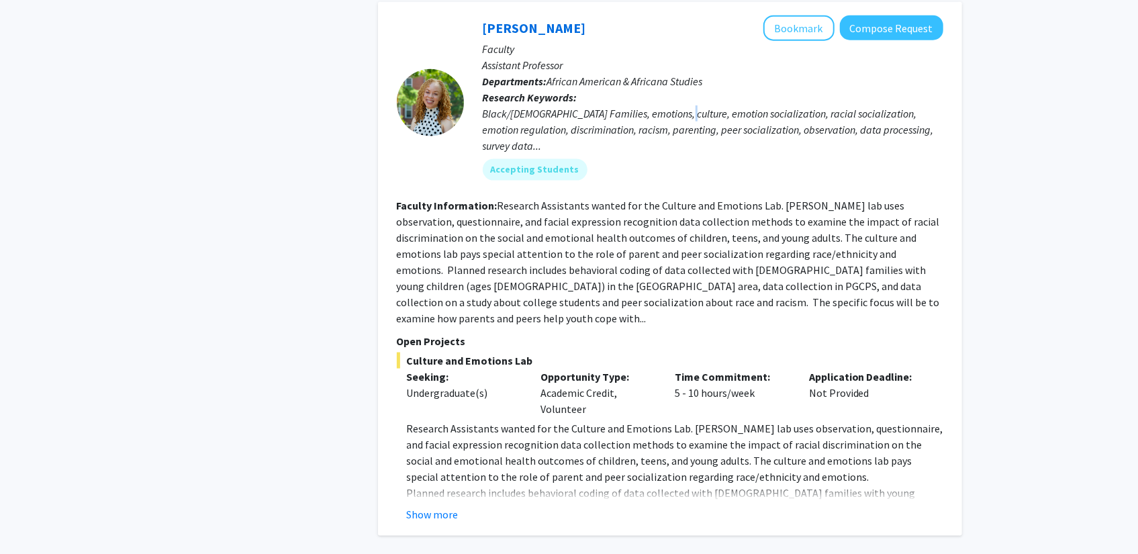
scroll to position [4633, 0]
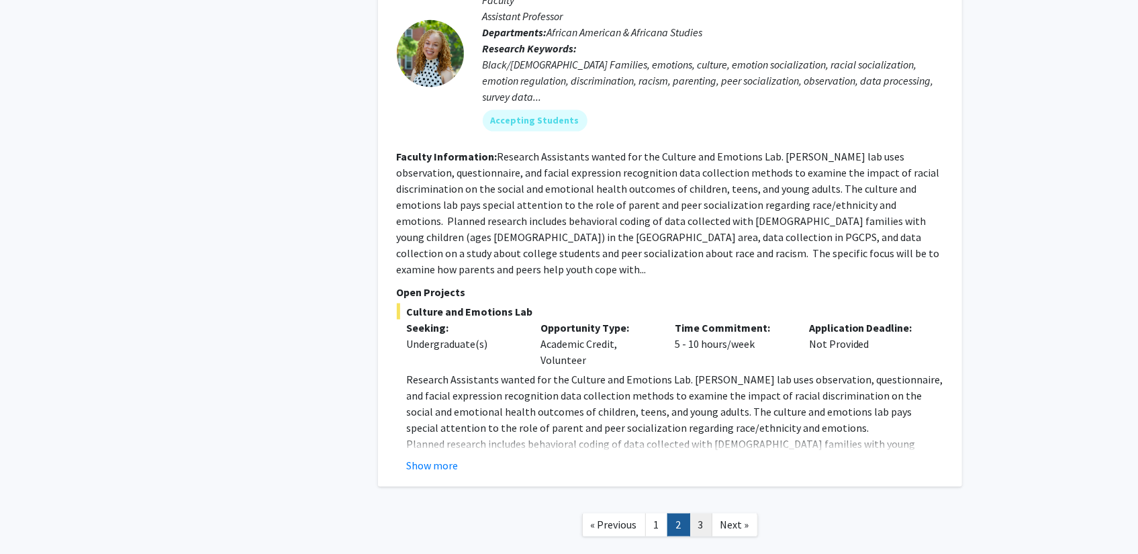
click at [700, 514] on link "3" at bounding box center [701, 525] width 23 height 23
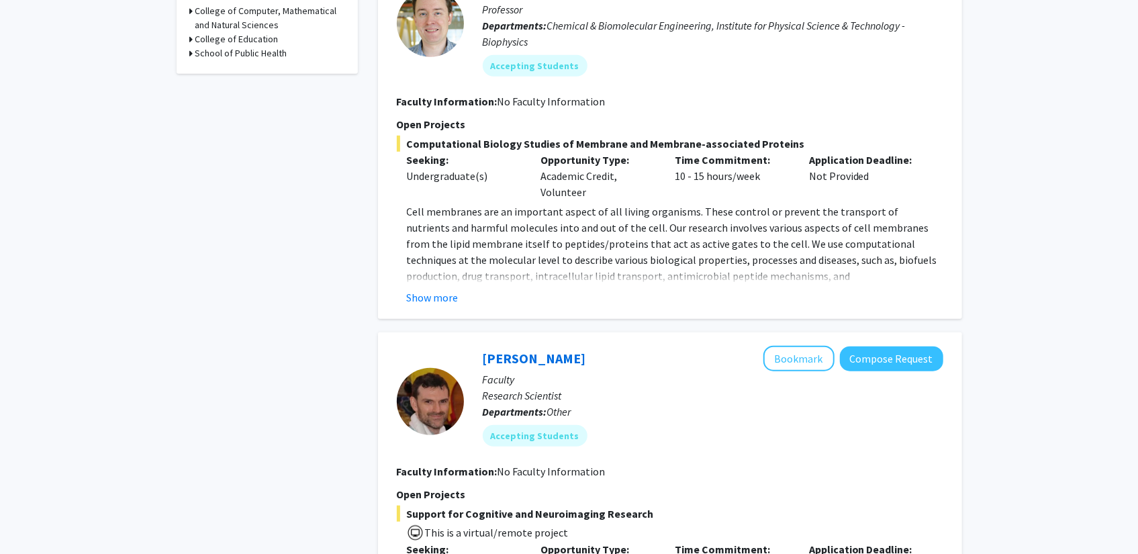
scroll to position [604, 0]
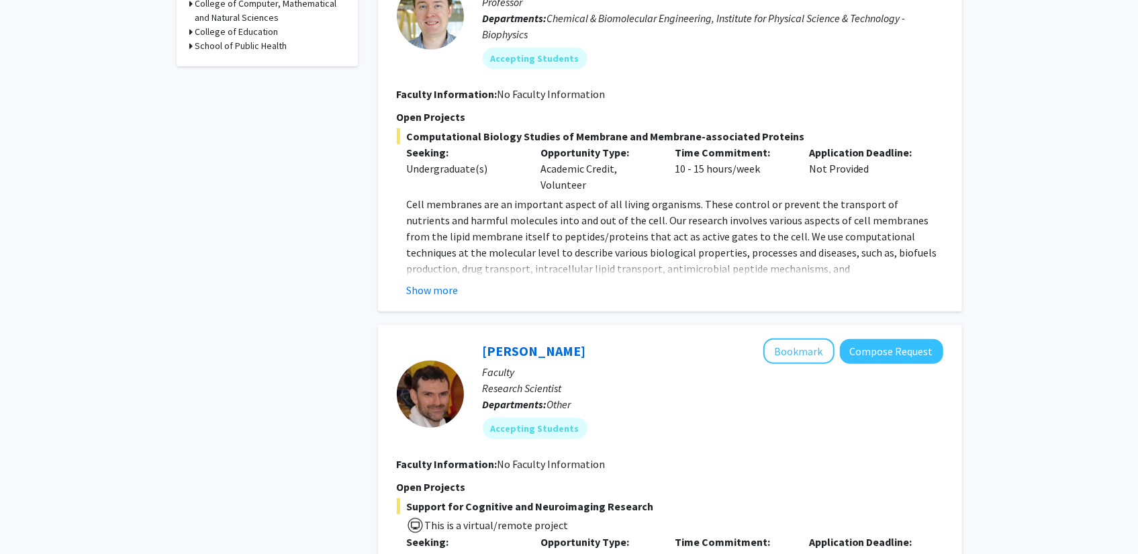
click at [469, 285] on div "Show more" at bounding box center [675, 290] width 536 height 16
click at [459, 294] on div "Show more" at bounding box center [675, 290] width 536 height 16
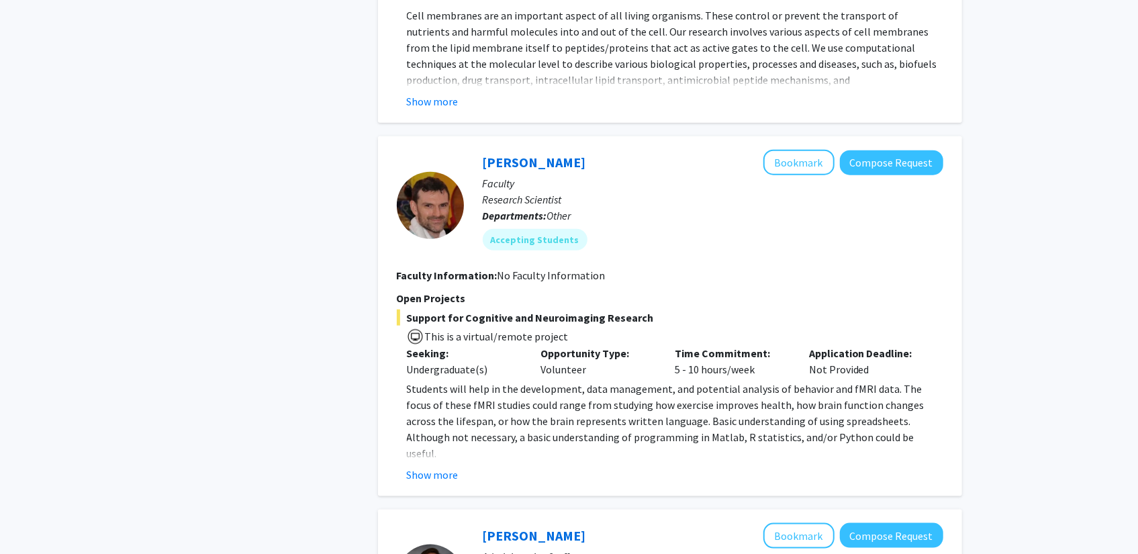
scroll to position [806, 0]
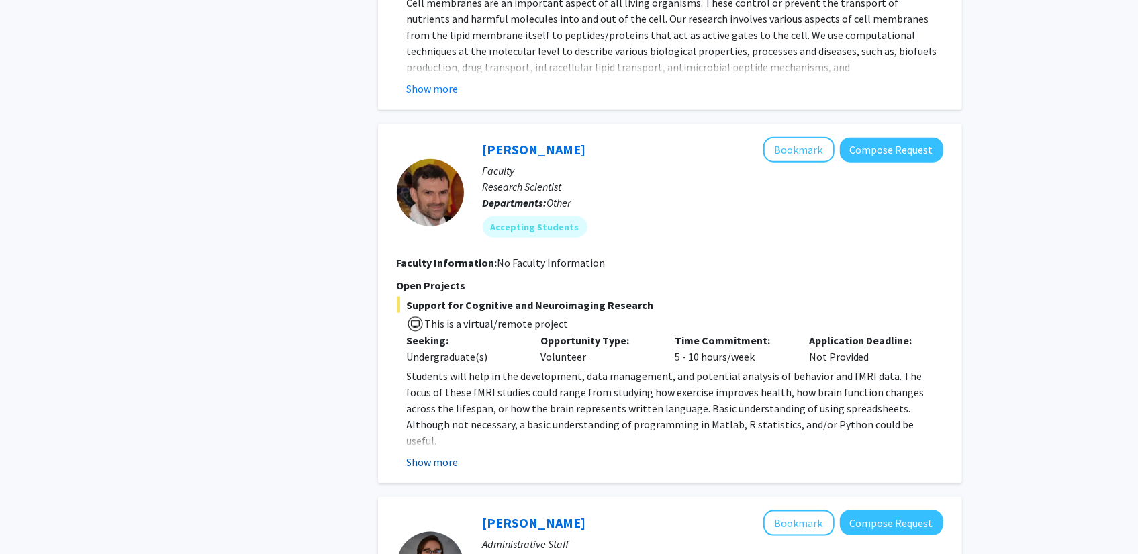
click at [436, 459] on button "Show more" at bounding box center [433, 462] width 52 height 16
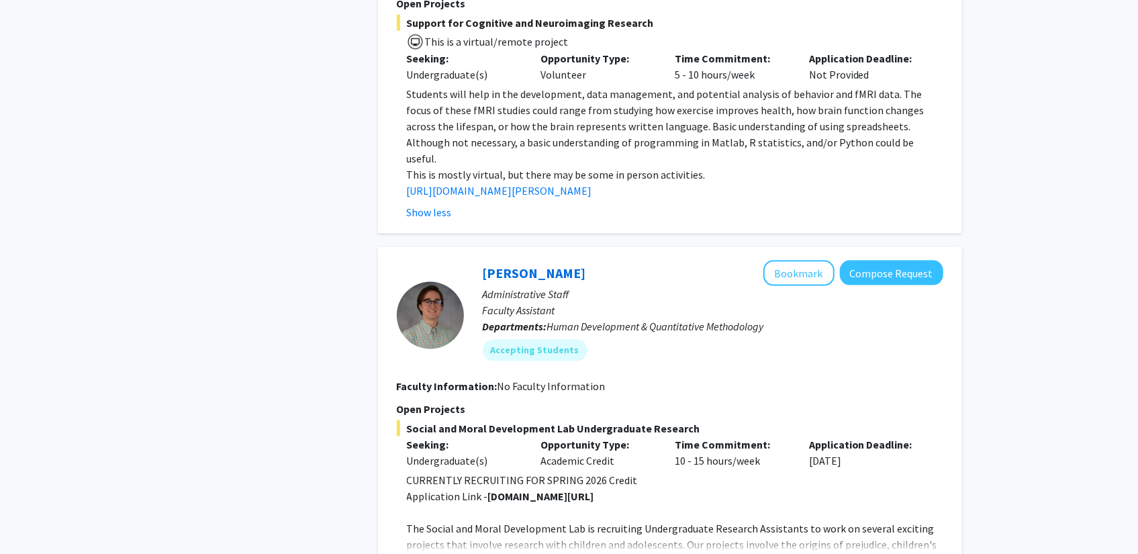
scroll to position [1208, 0]
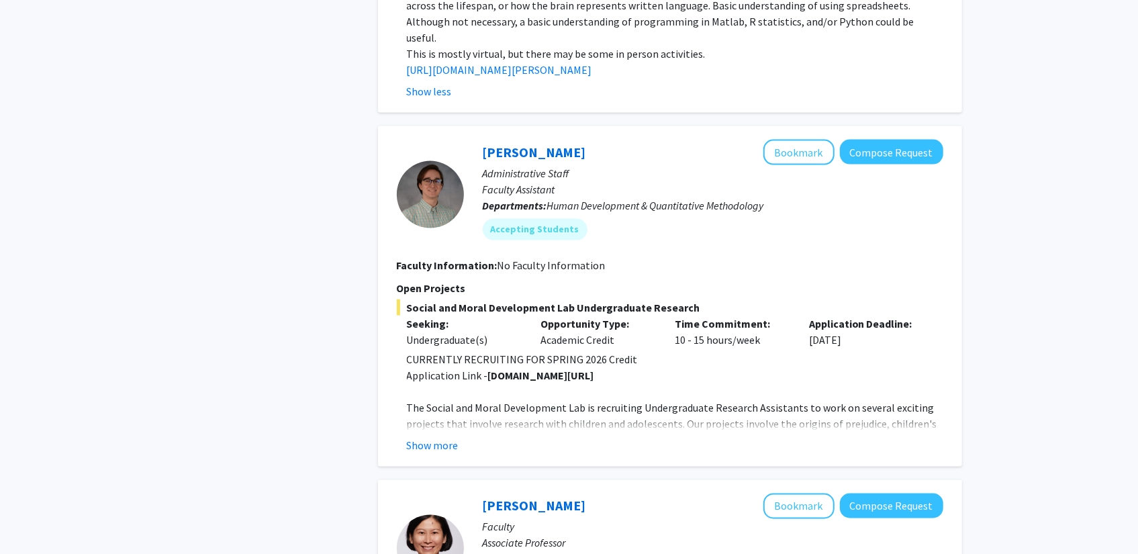
click at [438, 443] on div "Nathaniel Pearl Bookmark Compose Request Administrative Staff Faculty Assistant…" at bounding box center [670, 296] width 584 height 340
click at [436, 437] on button "Show more" at bounding box center [433, 445] width 52 height 16
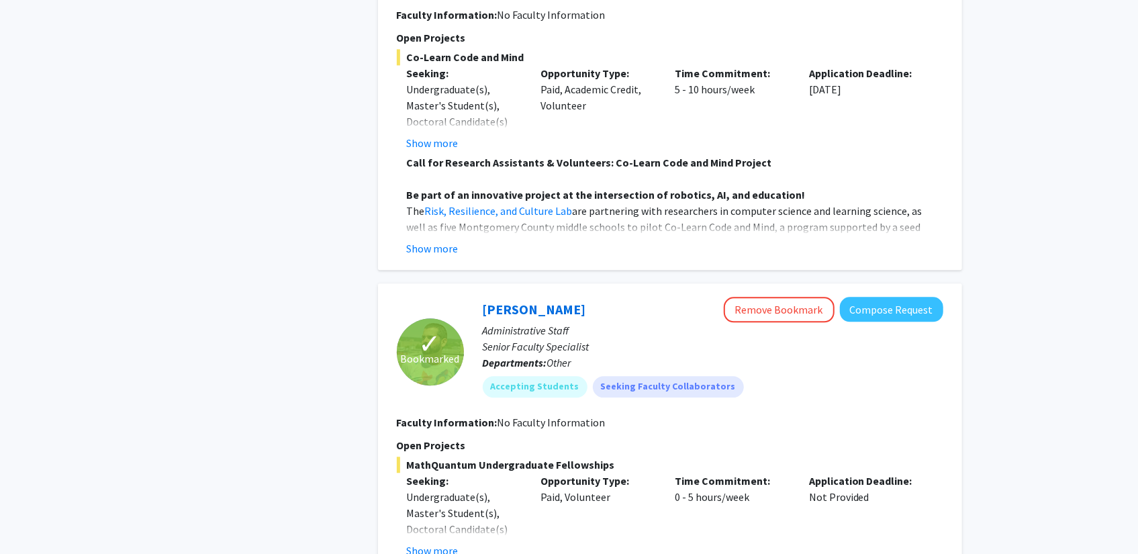
scroll to position [2081, 0]
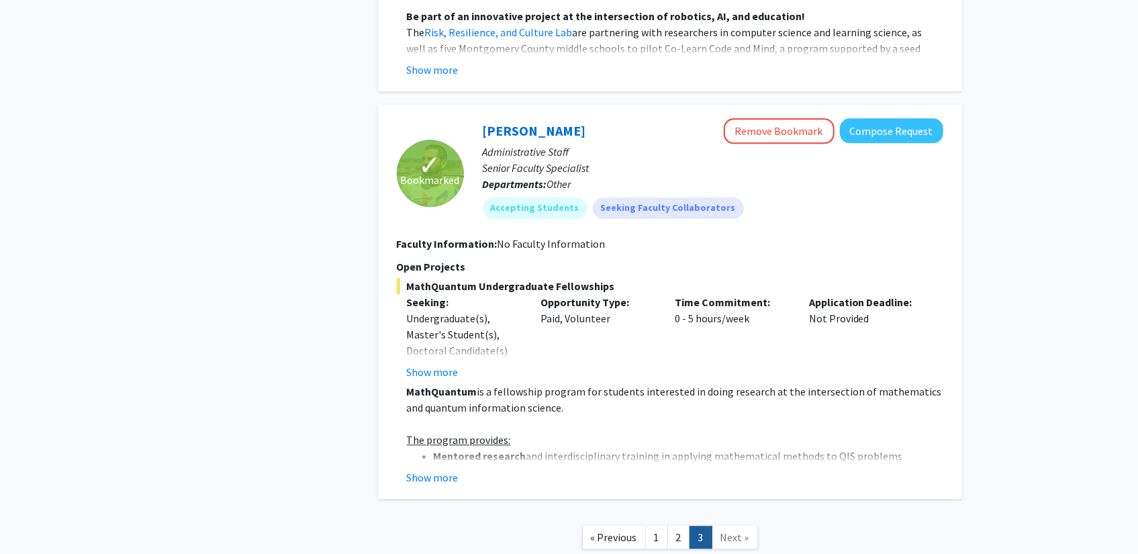
scroll to position [2213, 0]
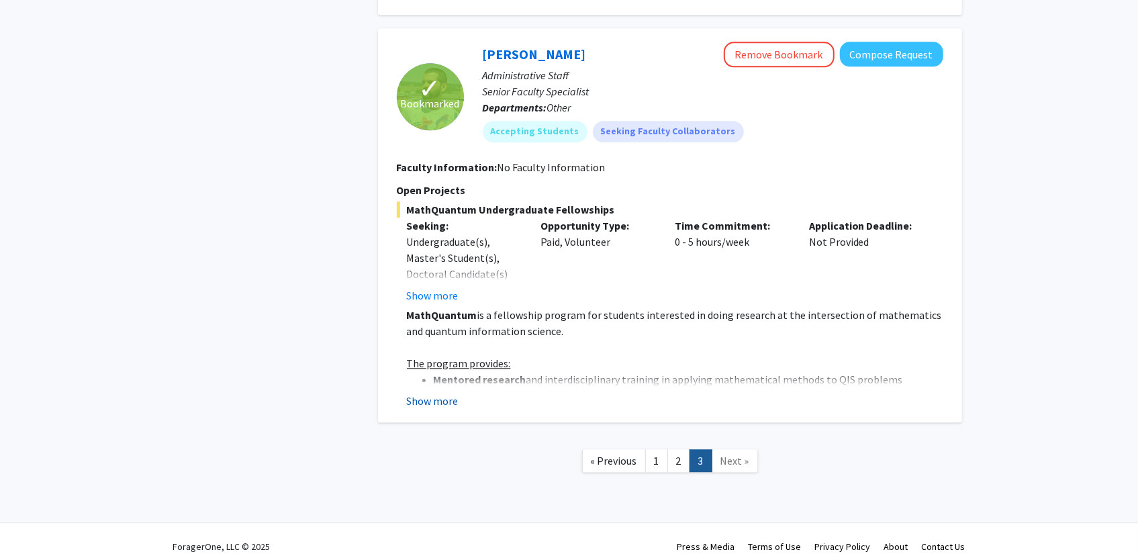
click at [423, 393] on button "Show more" at bounding box center [433, 401] width 52 height 16
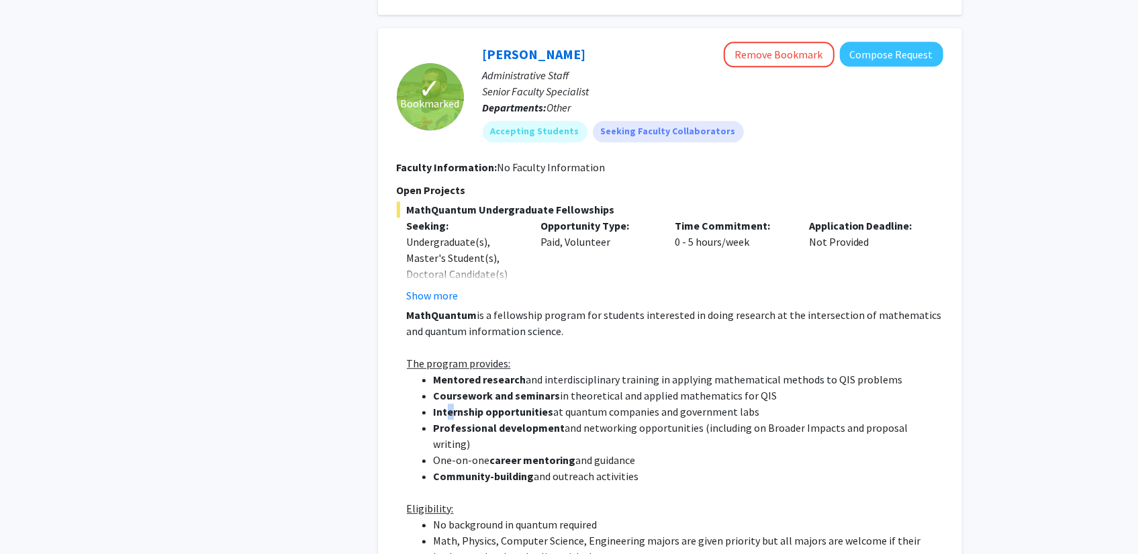
click at [453, 402] on ul "Mentored research and interdisciplinary training in applying mathematical metho…" at bounding box center [675, 427] width 536 height 113
click at [453, 404] on li "Internship opportunities at quantum companies and government labs" at bounding box center [689, 412] width 510 height 16
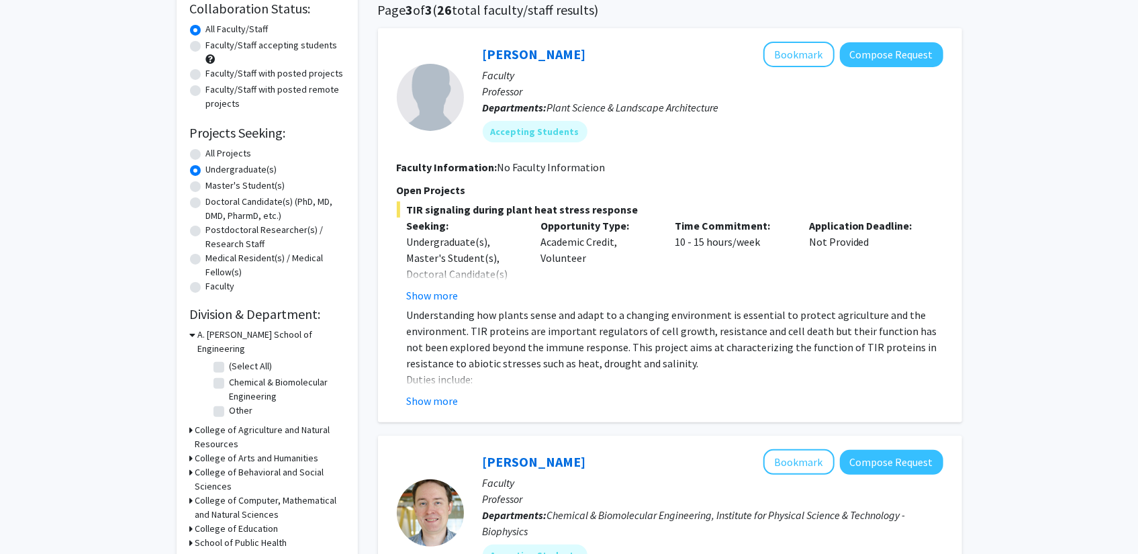
scroll to position [0, 0]
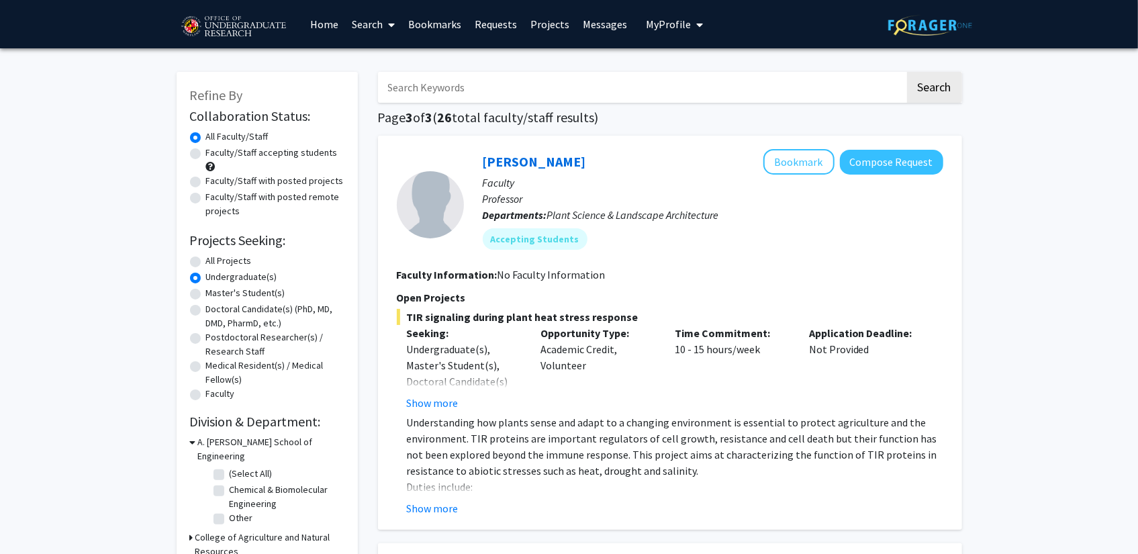
drag, startPoint x: 444, startPoint y: 486, endPoint x: 412, endPoint y: 277, distance: 211.3
click at [224, 37] on img at bounding box center [233, 27] width 113 height 34
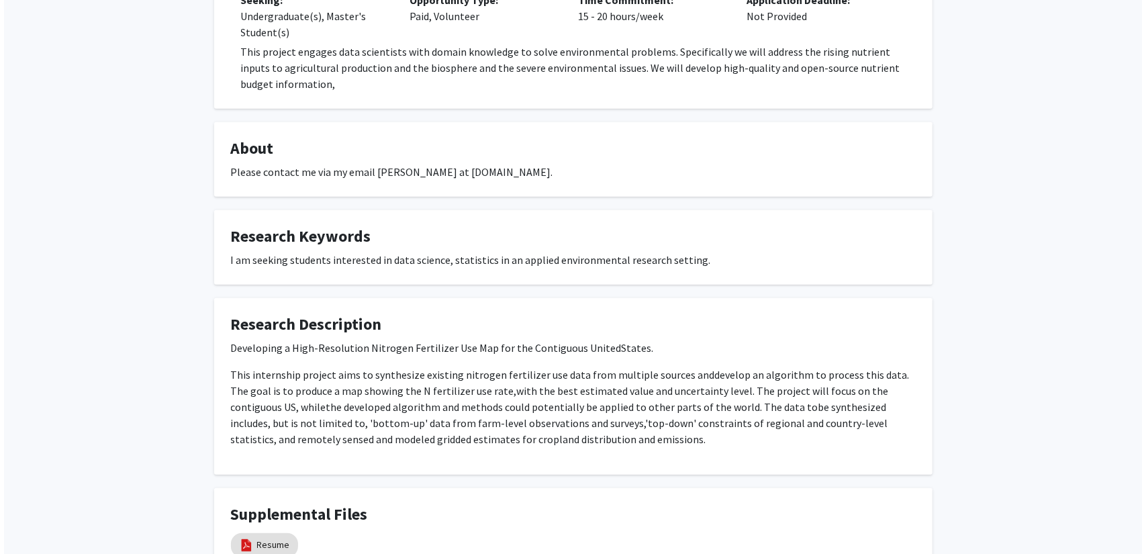
scroll to position [462, 0]
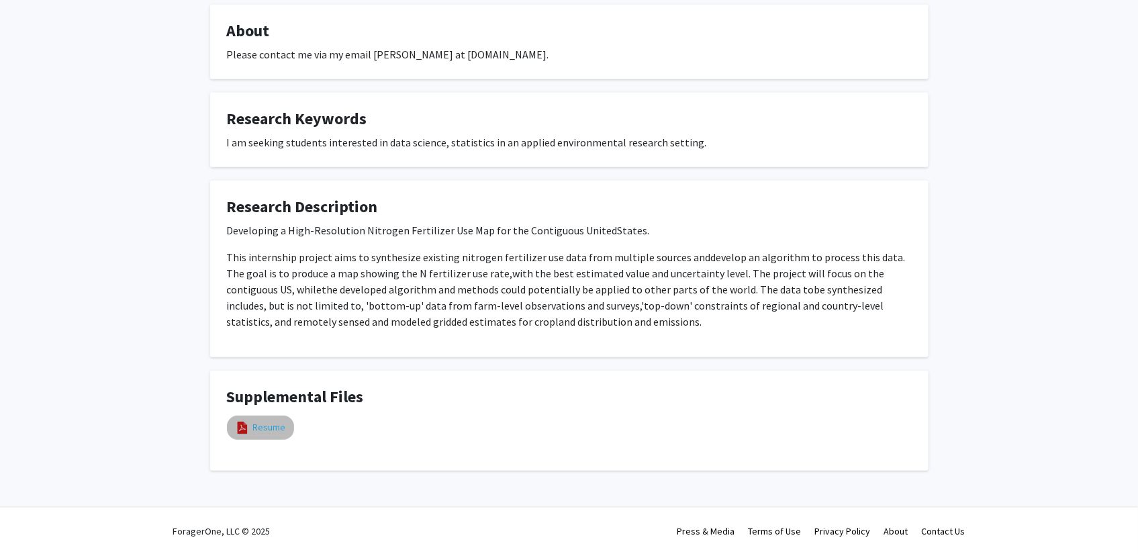
click at [254, 425] on link "Resume" at bounding box center [269, 427] width 33 height 14
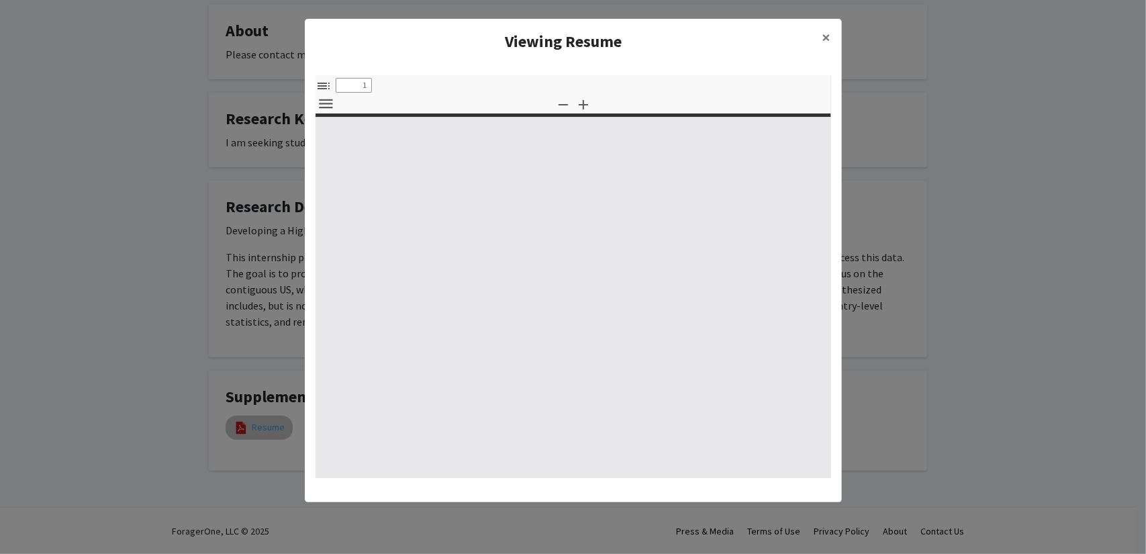
select select "custom"
type input "0"
select select "custom"
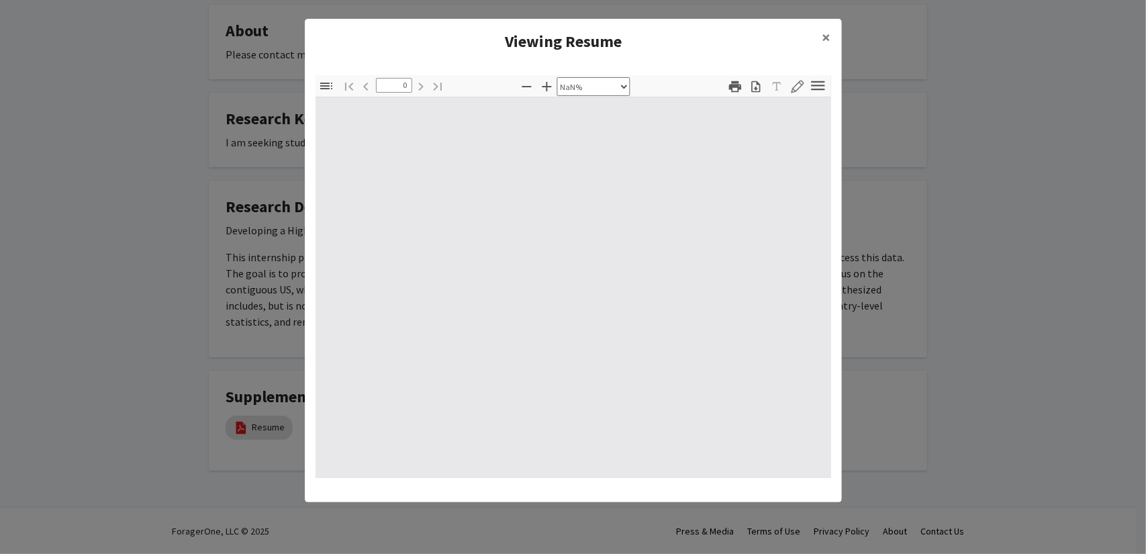
type input "1"
select select "auto"
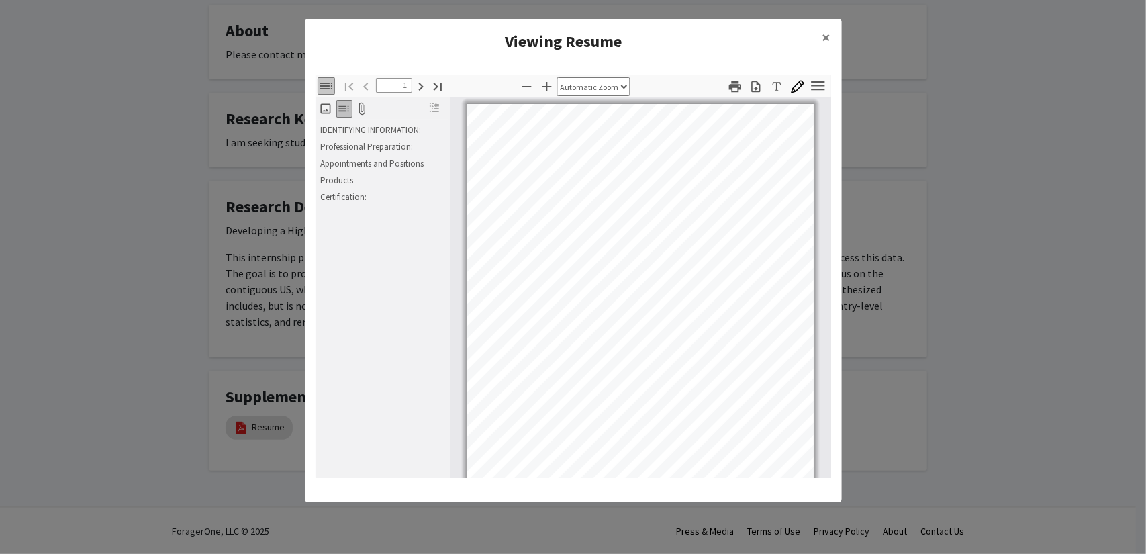
scroll to position [2, 0]
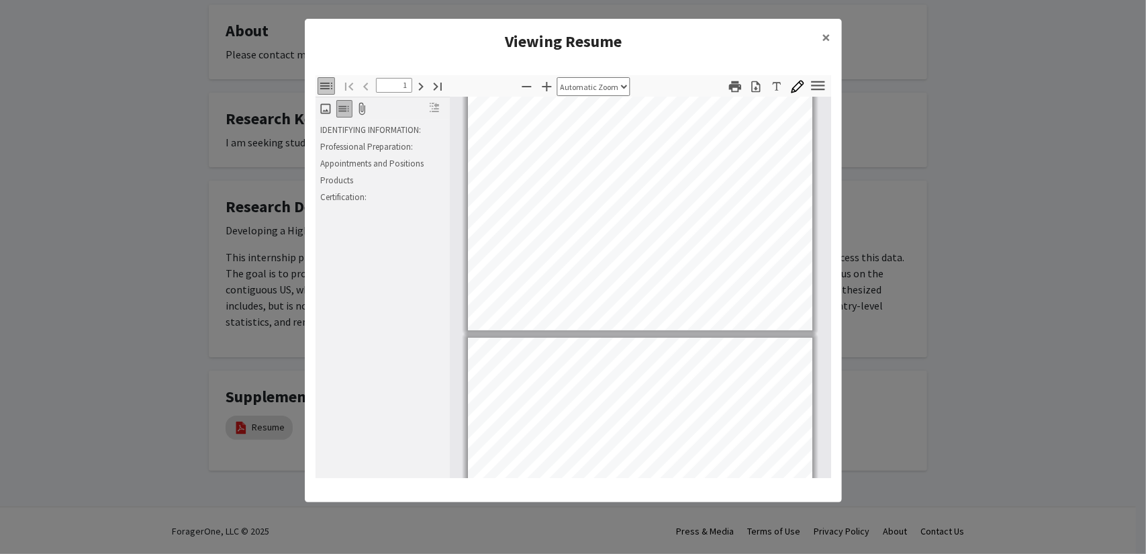
type input "2"
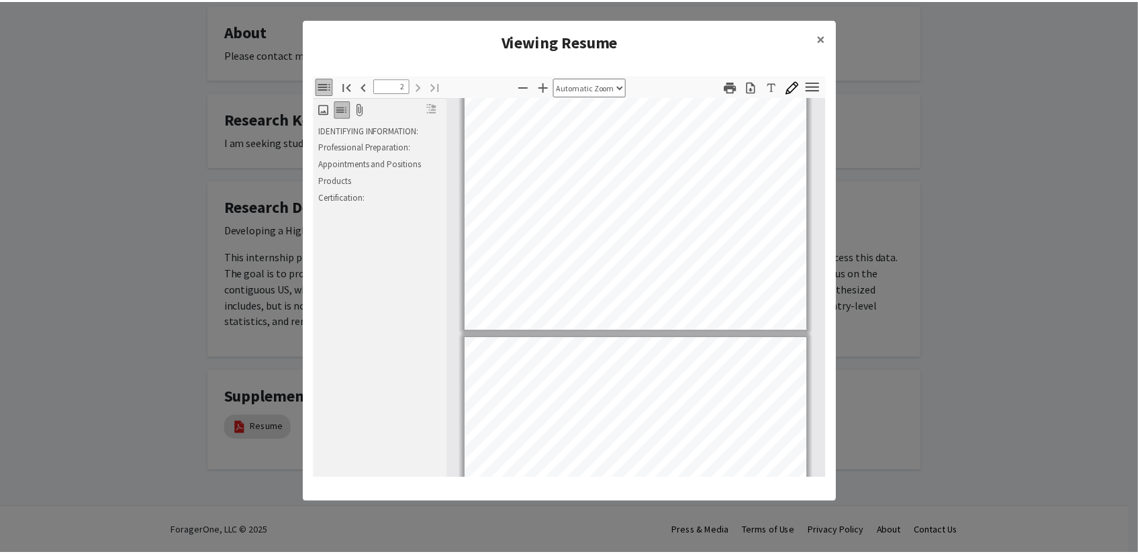
scroll to position [405, 0]
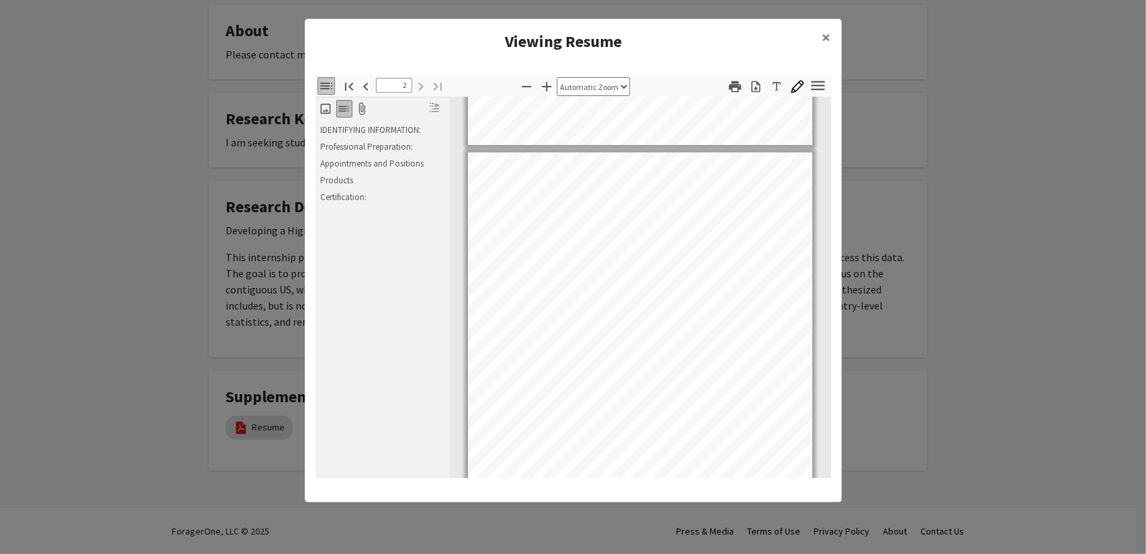
click at [875, 207] on modal-container "Viewing Resume × Thumbnails Document Outline Attachments Layers Current Outline…" at bounding box center [573, 277] width 1146 height 554
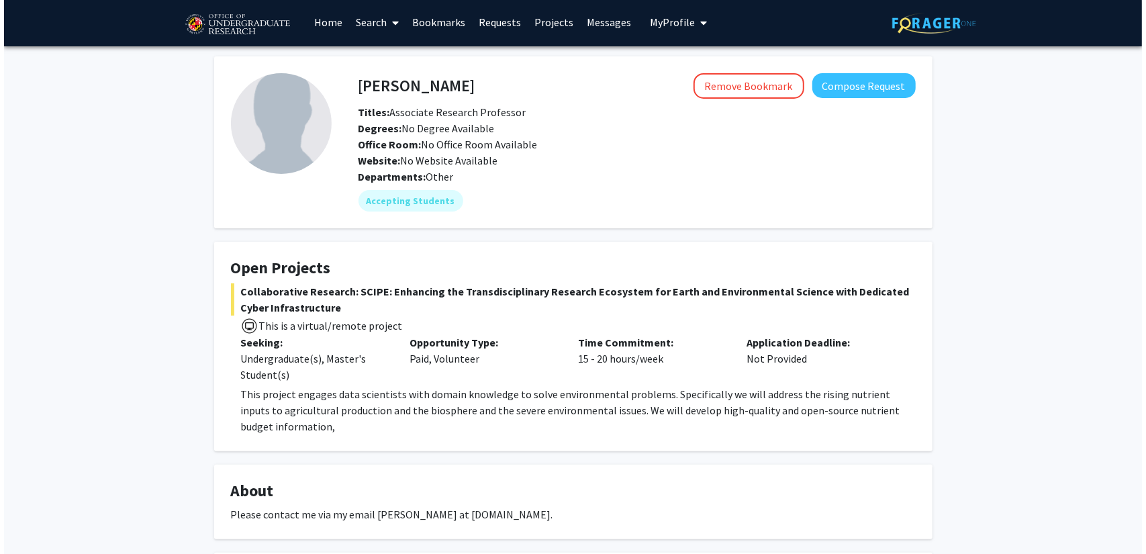
scroll to position [0, 0]
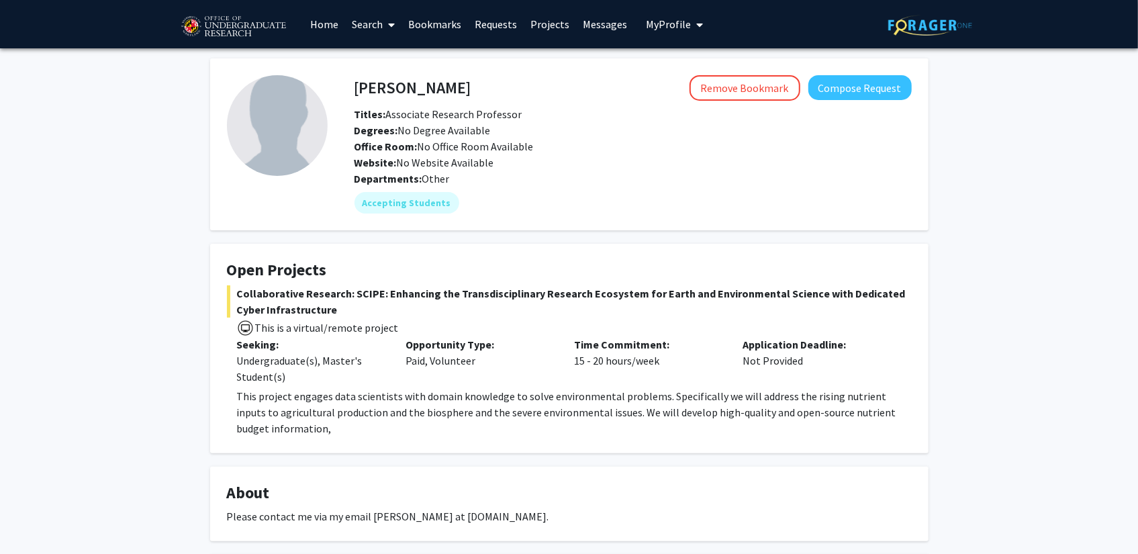
click at [451, 23] on link "Bookmarks" at bounding box center [434, 24] width 66 height 47
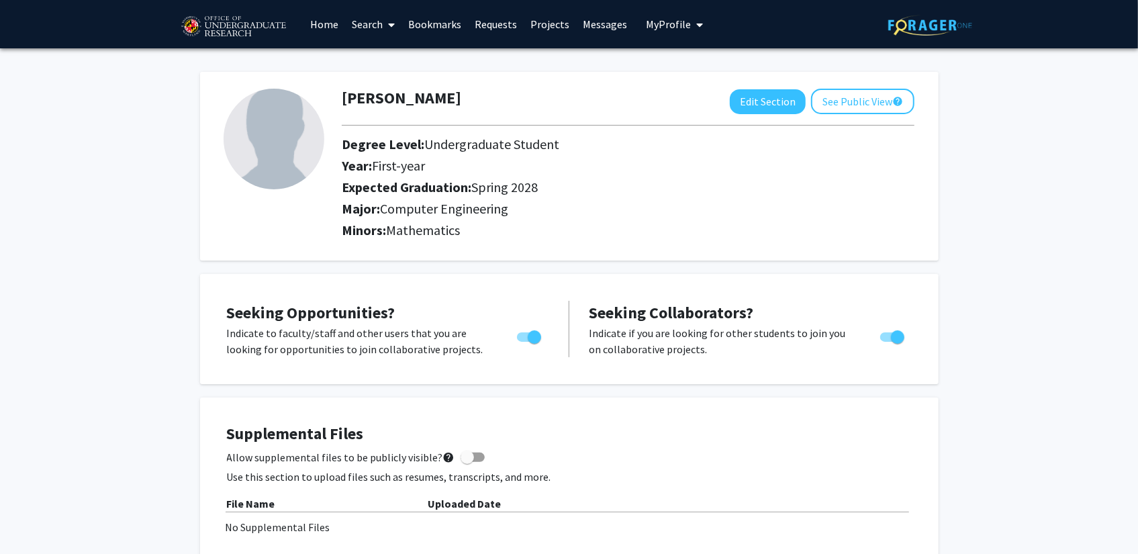
click at [263, 21] on img at bounding box center [233, 27] width 113 height 34
